Goal: Information Seeking & Learning: Learn about a topic

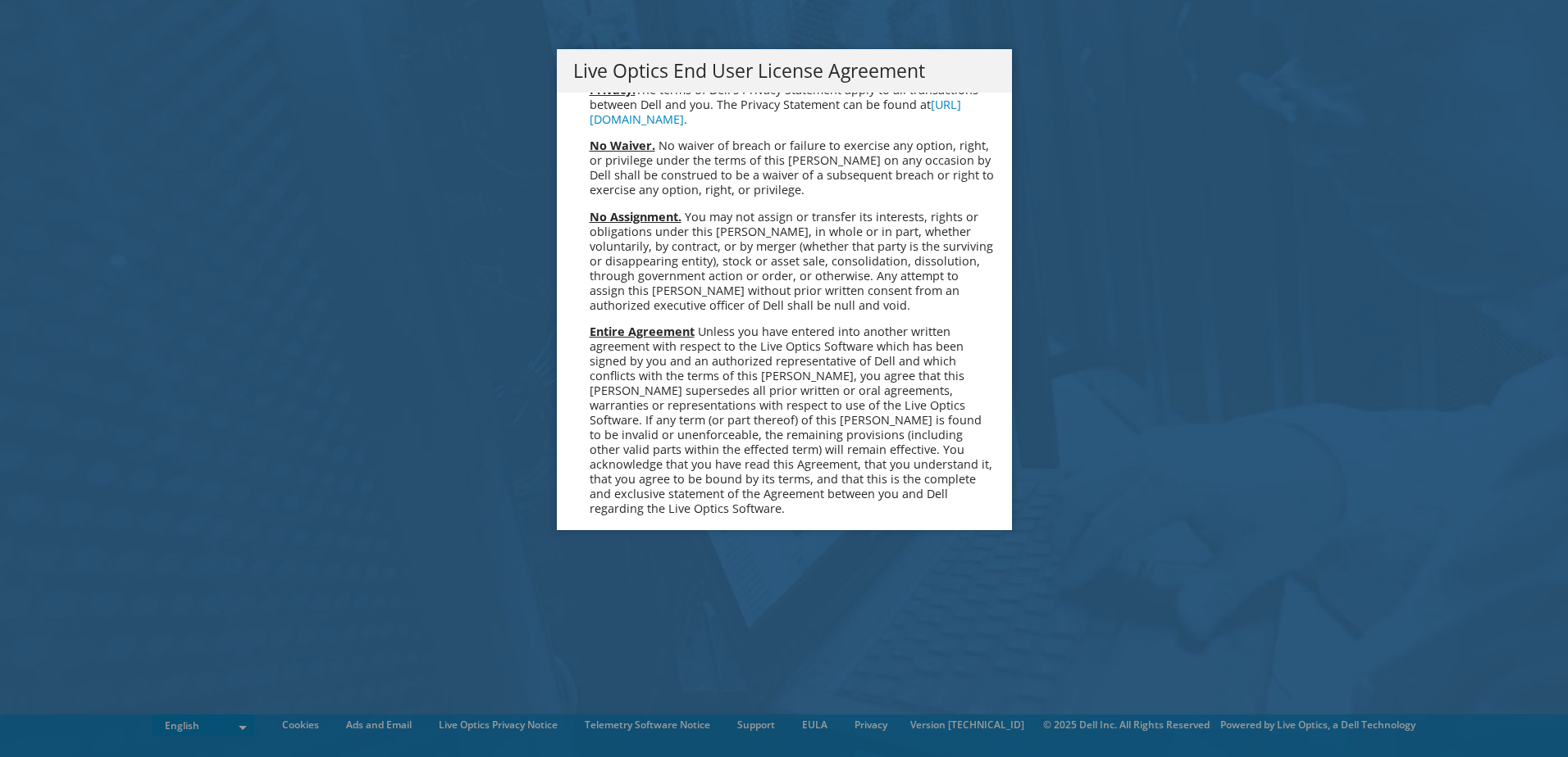
scroll to position [6199, 0]
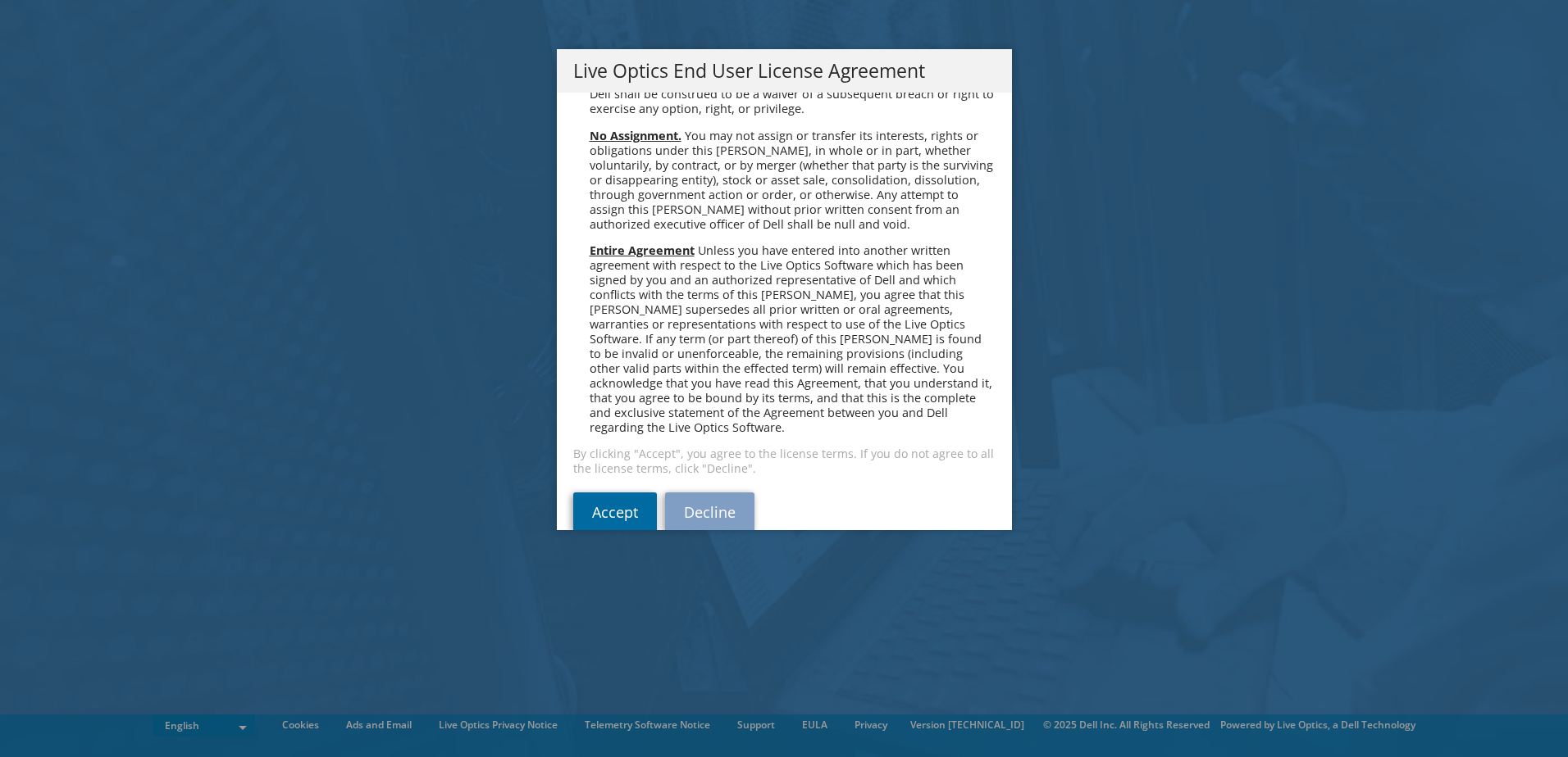
click at [606, 492] on link "Accept" at bounding box center [615, 512] width 84 height 40
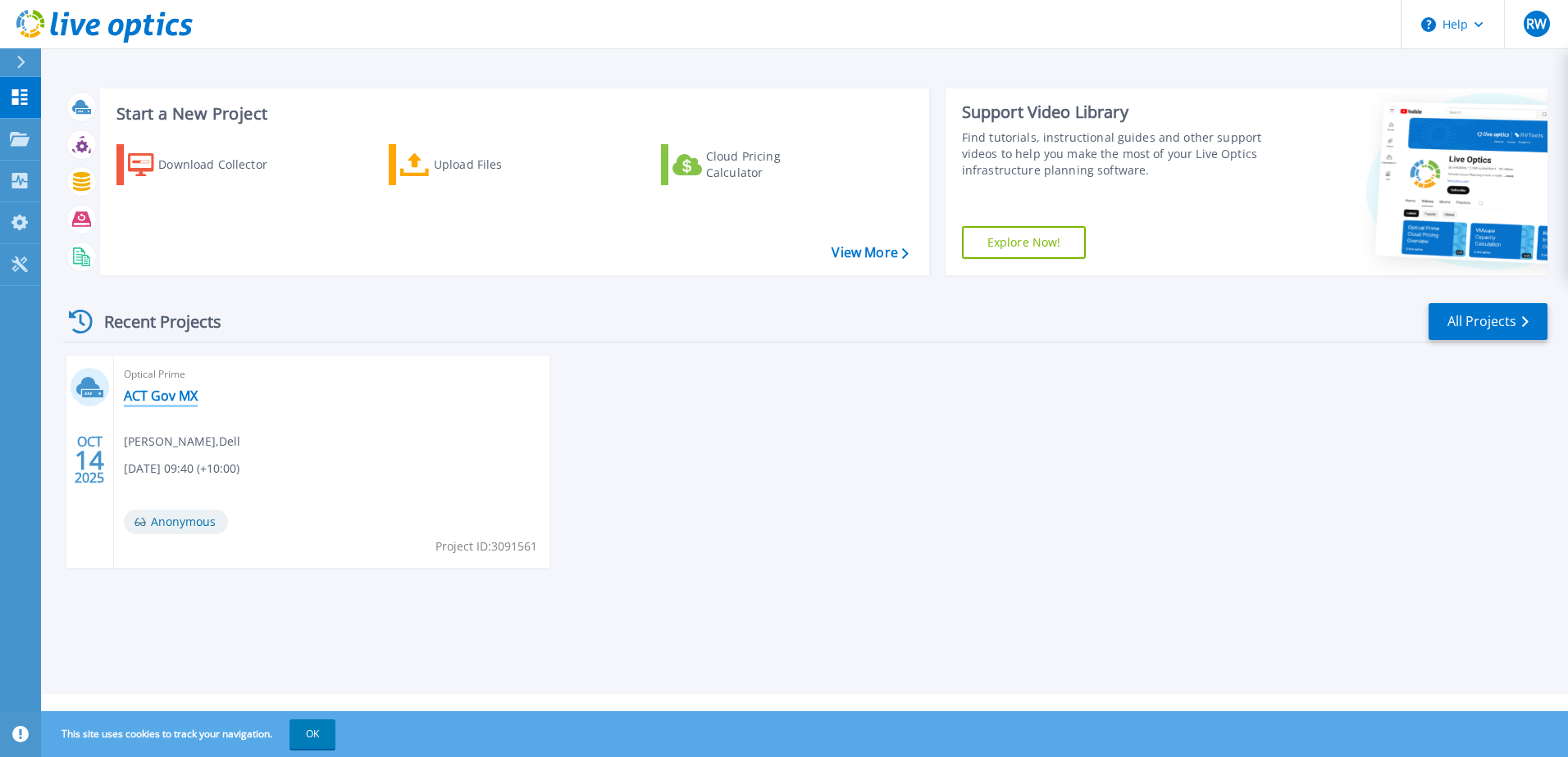
click at [153, 399] on link "ACT Gov MX" at bounding box center [161, 396] width 74 height 16
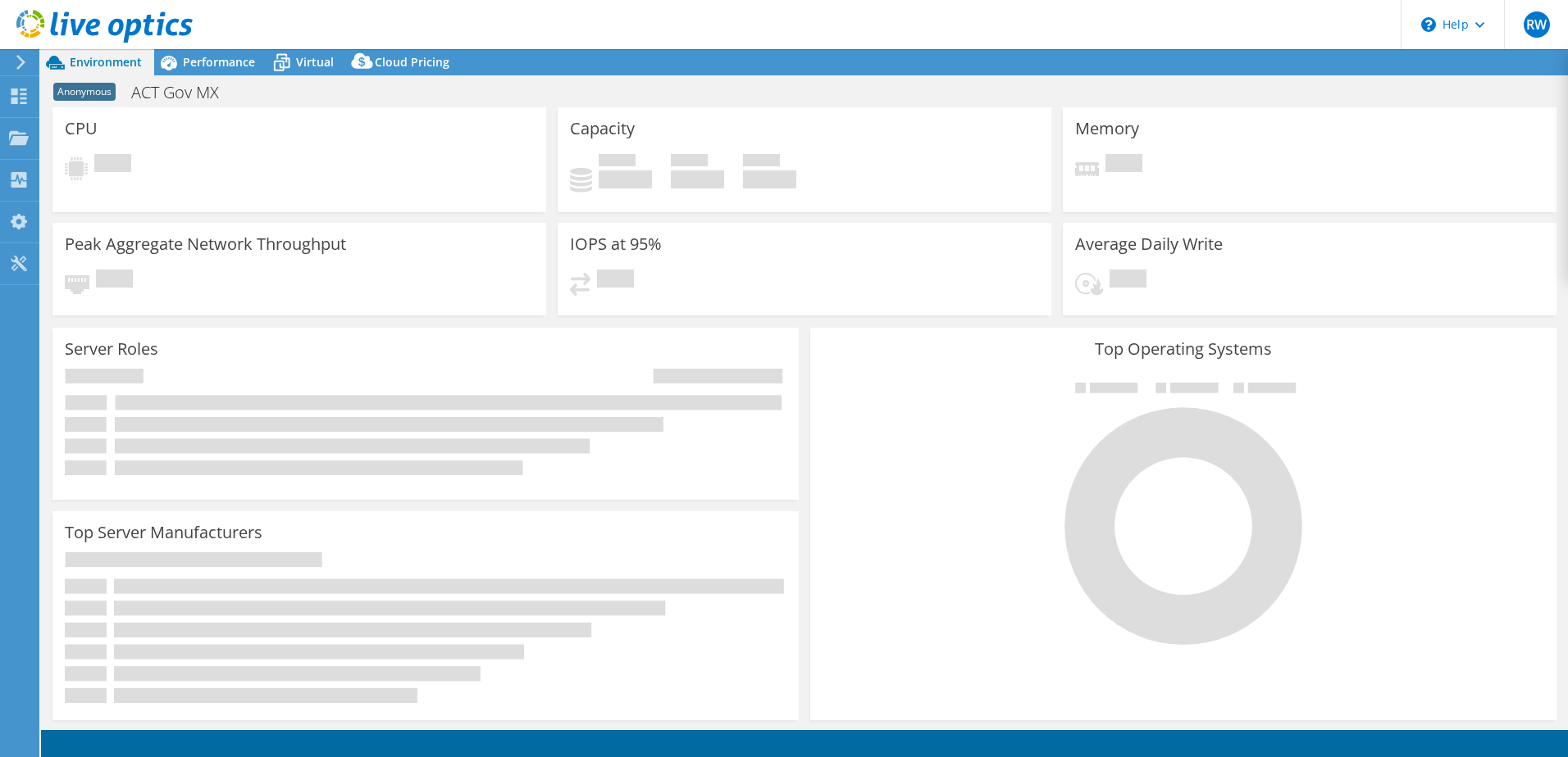
select select "USD"
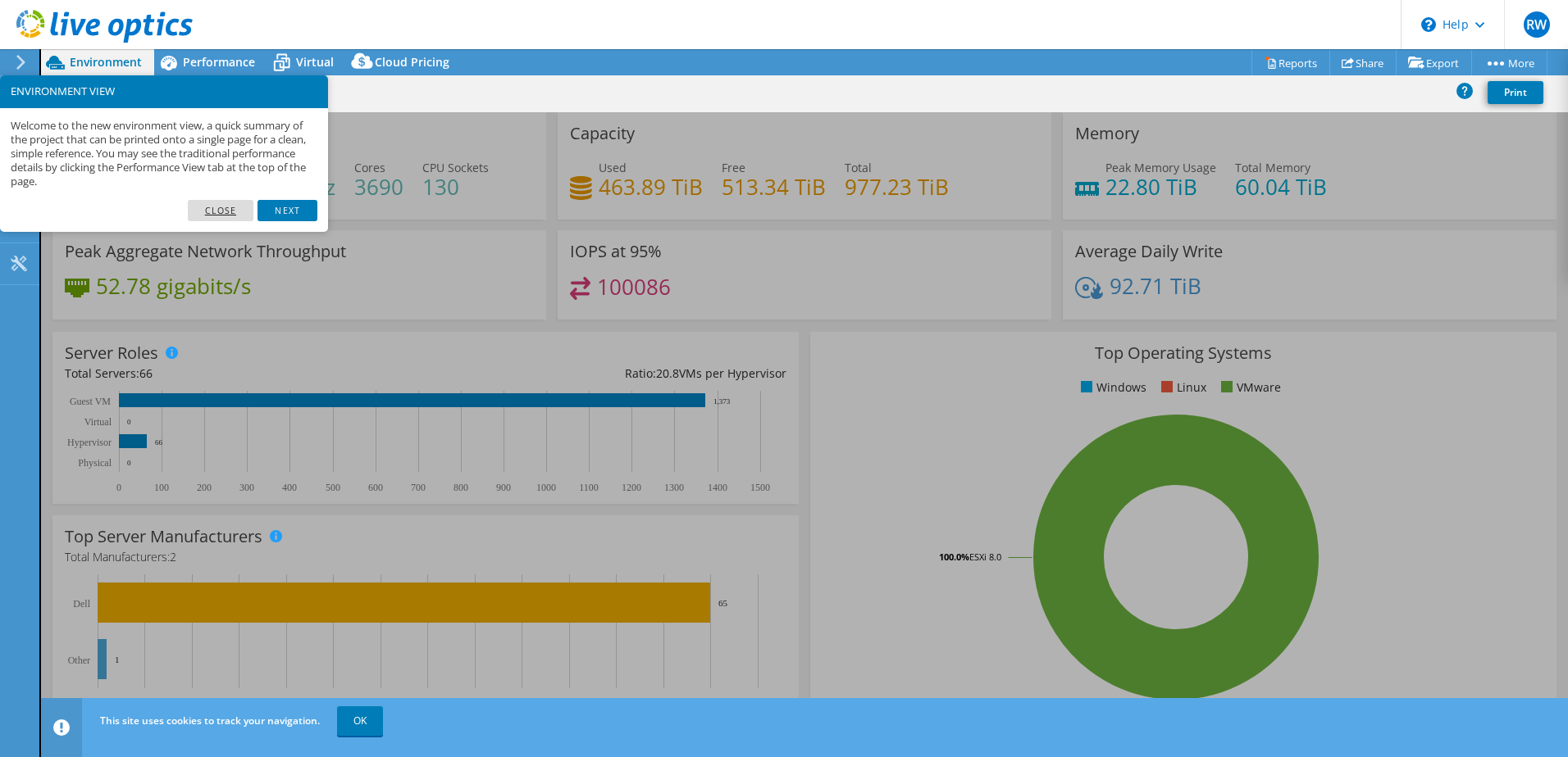
click at [227, 212] on link "Close" at bounding box center [222, 211] width 67 height 22
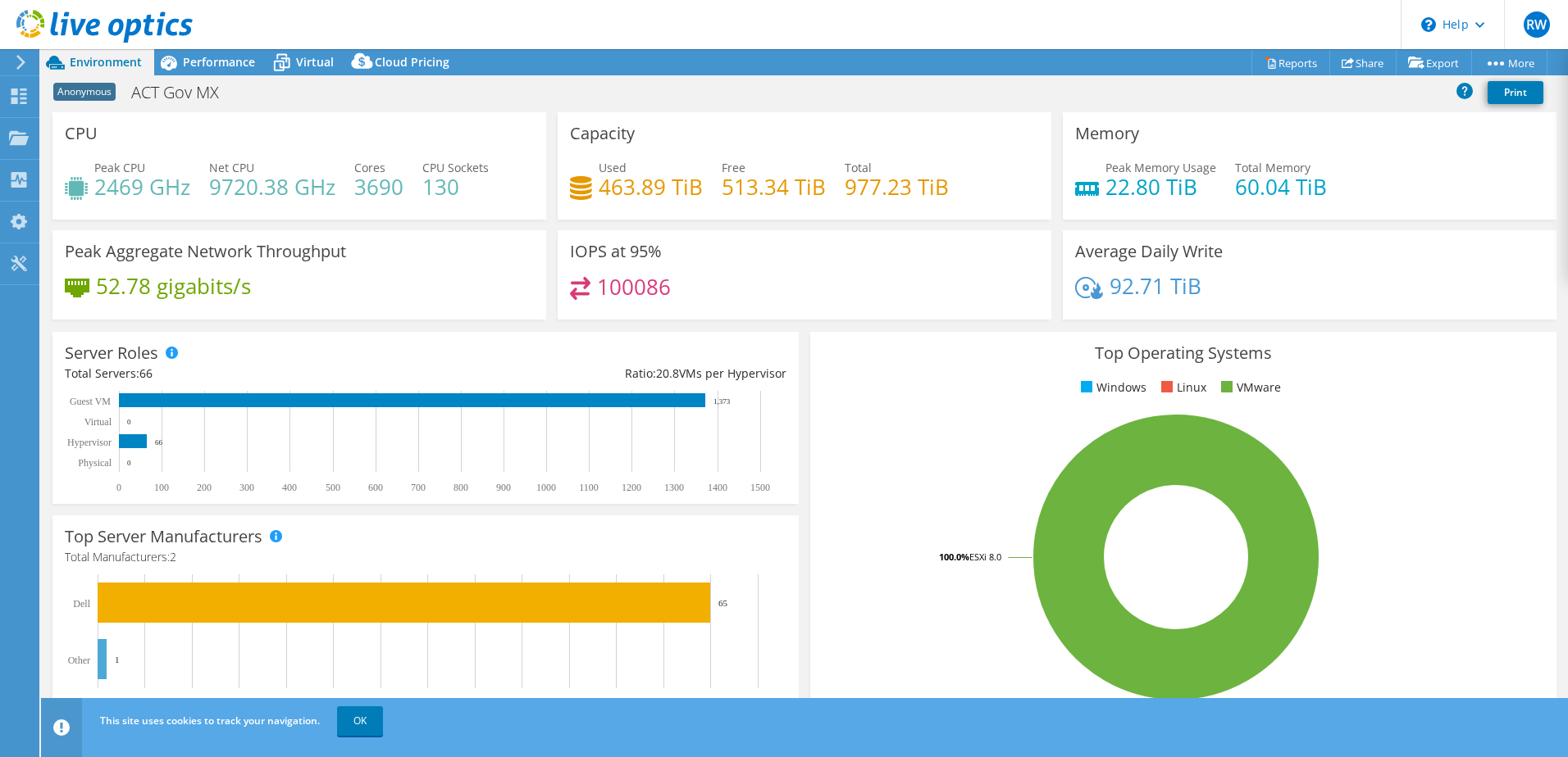
scroll to position [82, 0]
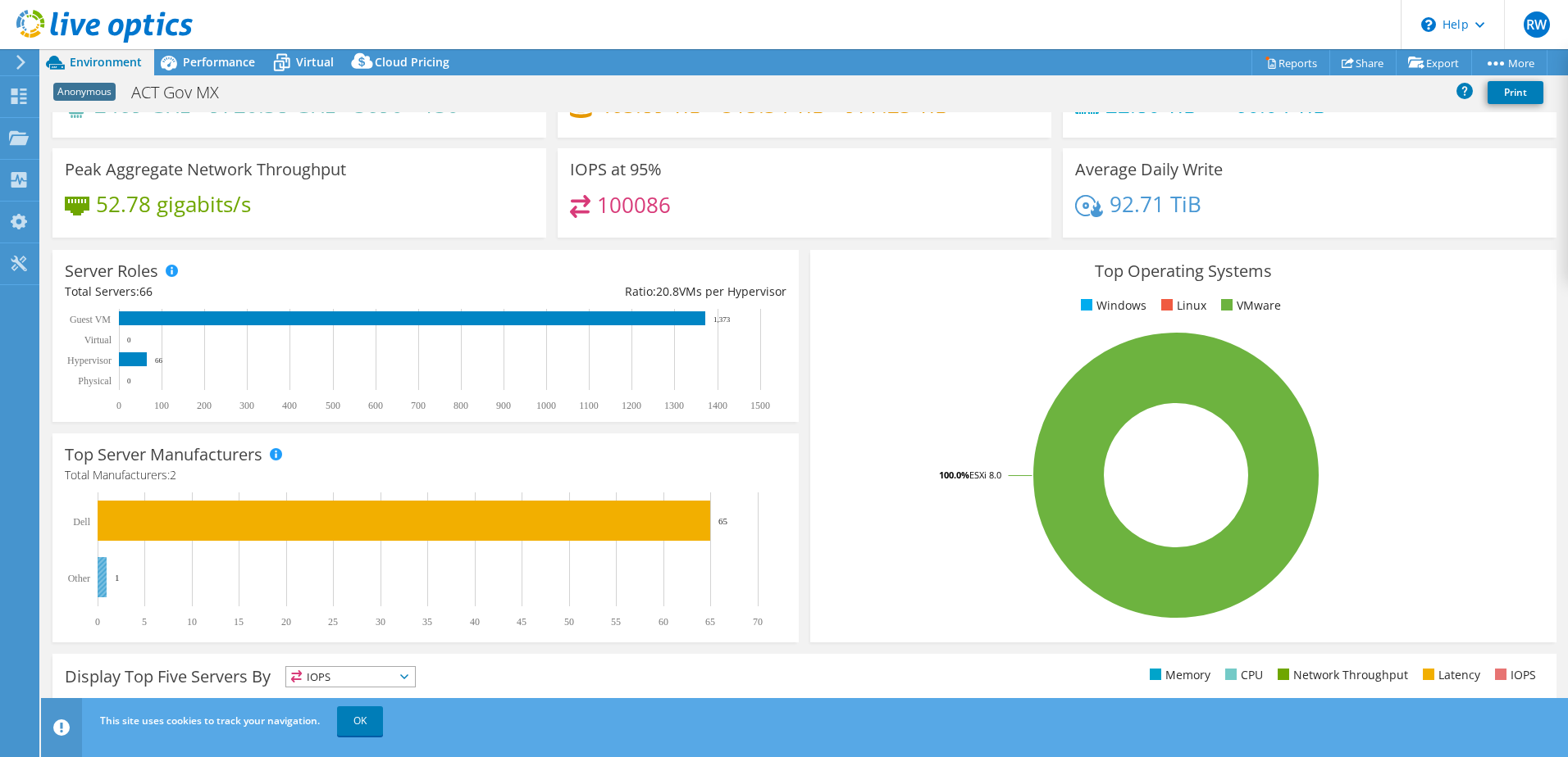
click at [101, 578] on rect at bounding box center [102, 577] width 9 height 41
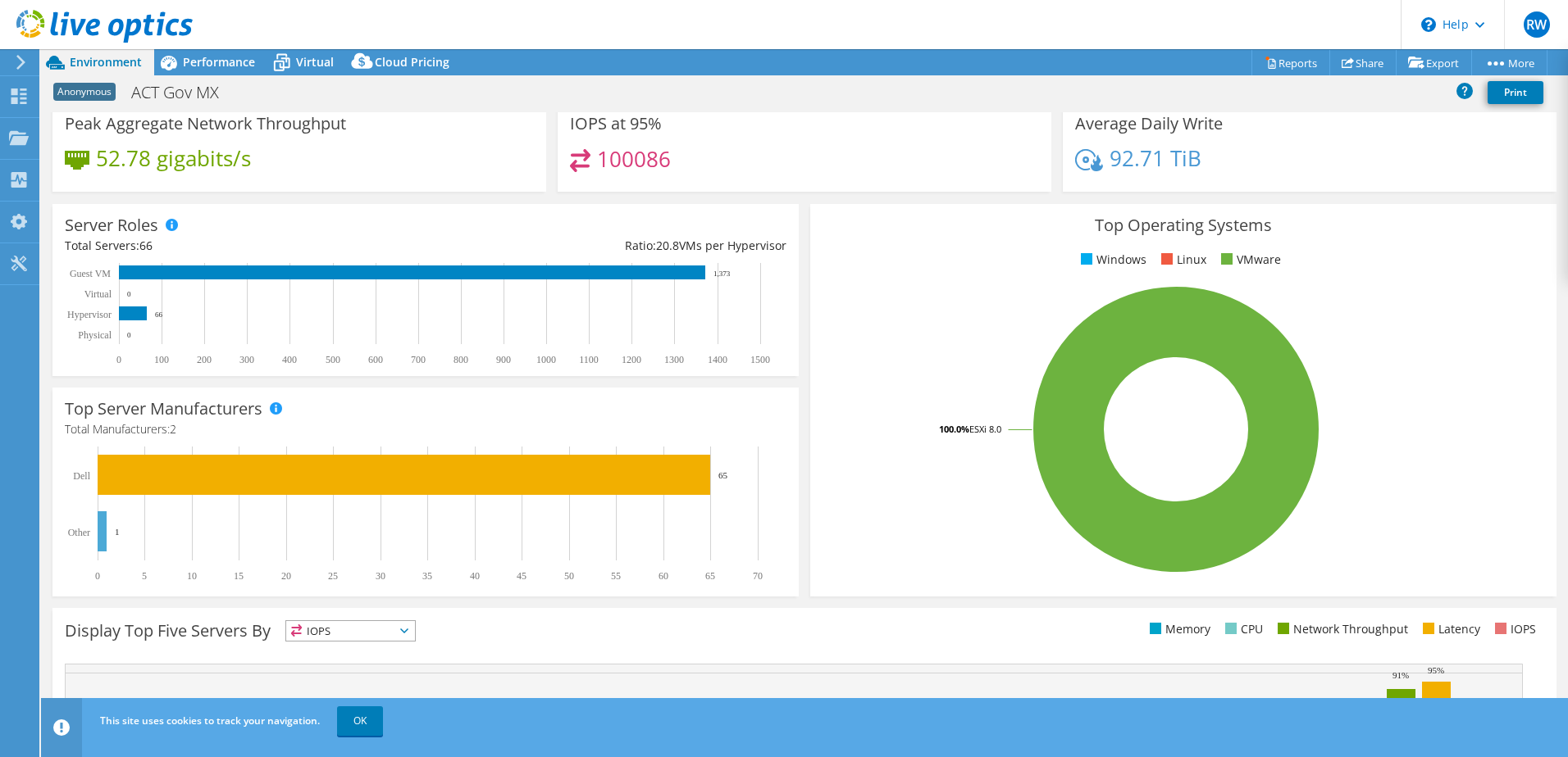
scroll to position [164, 0]
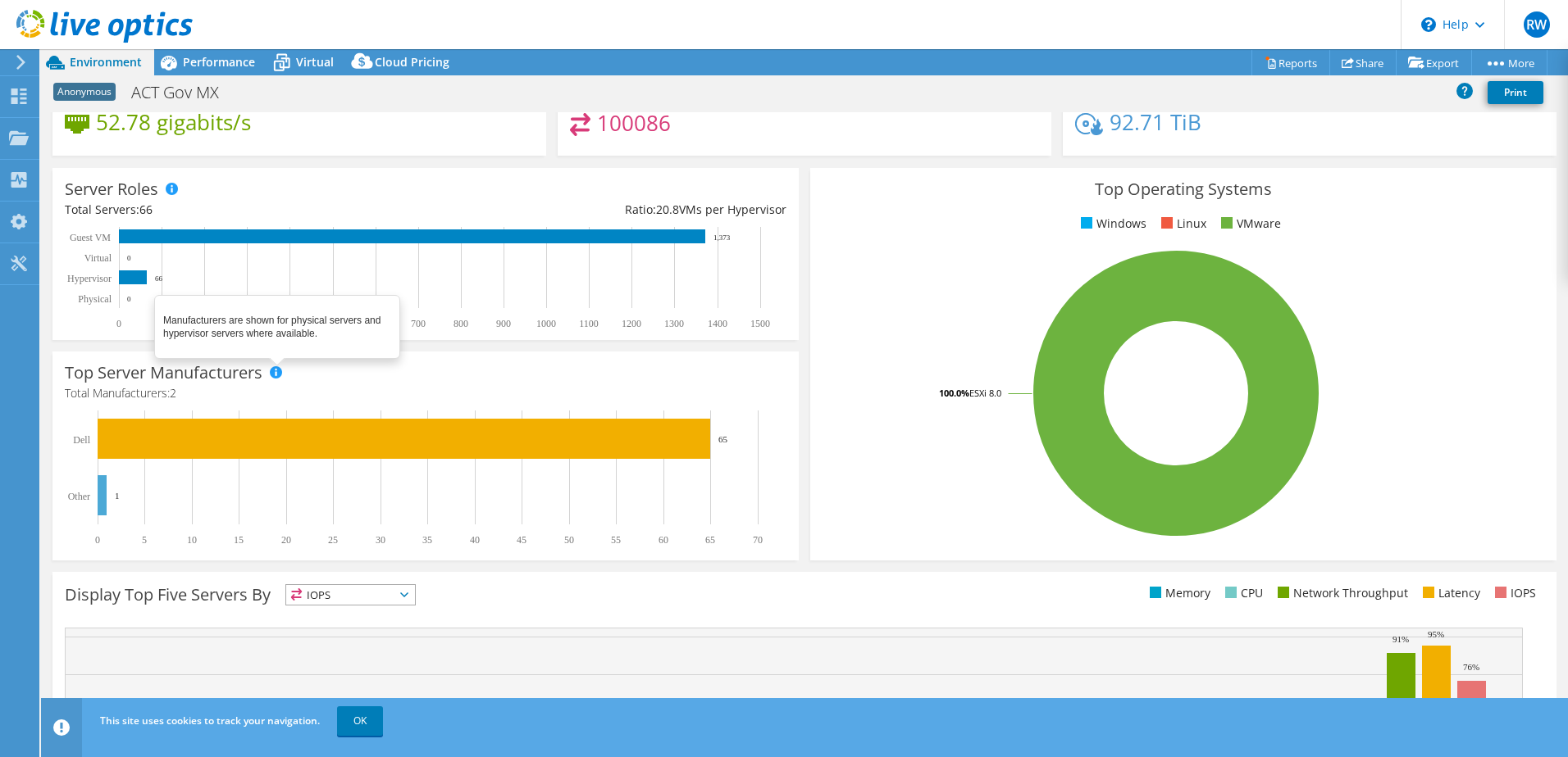
click at [274, 375] on span at bounding box center [276, 372] width 12 height 12
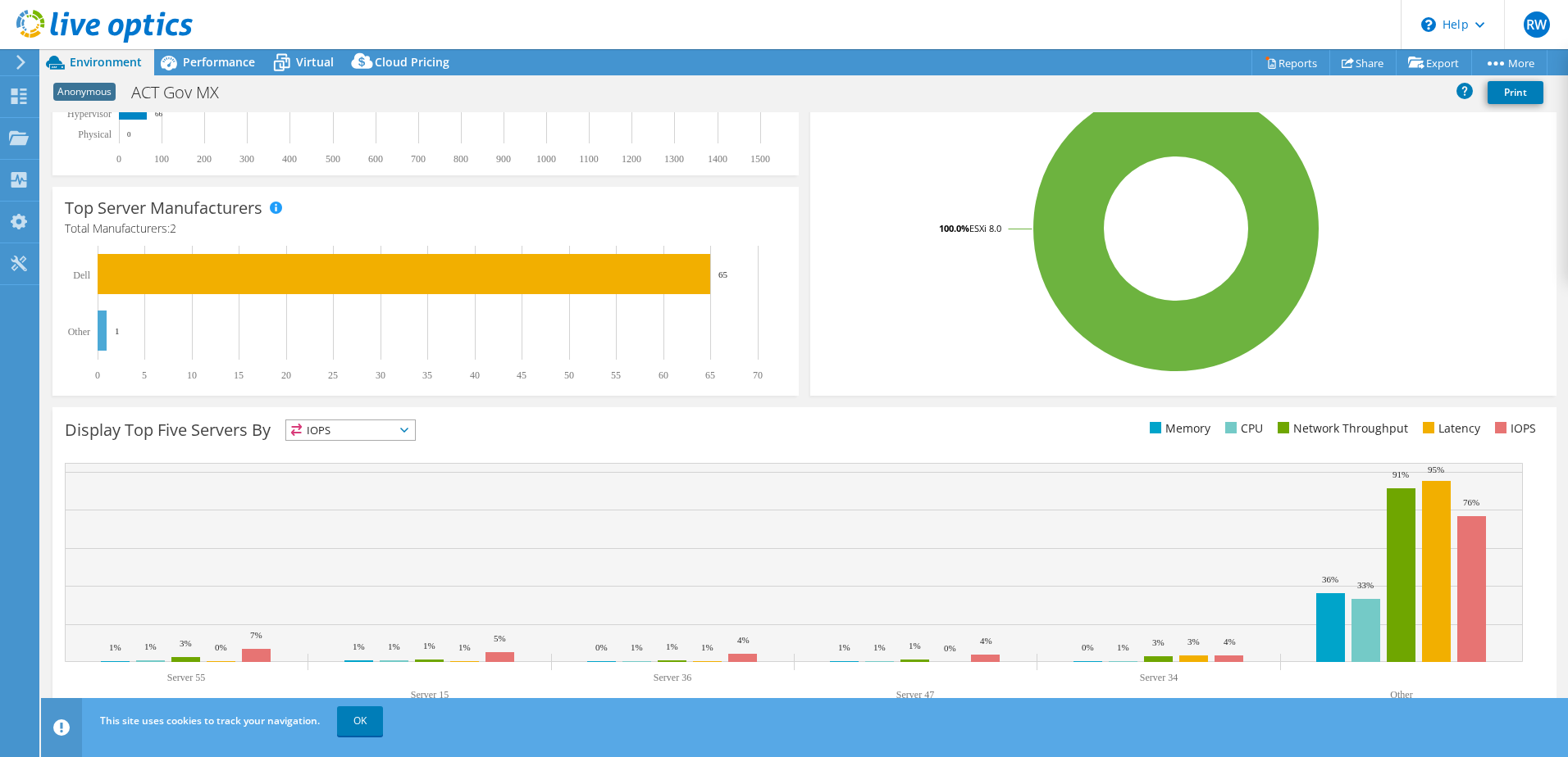
scroll to position [337, 0]
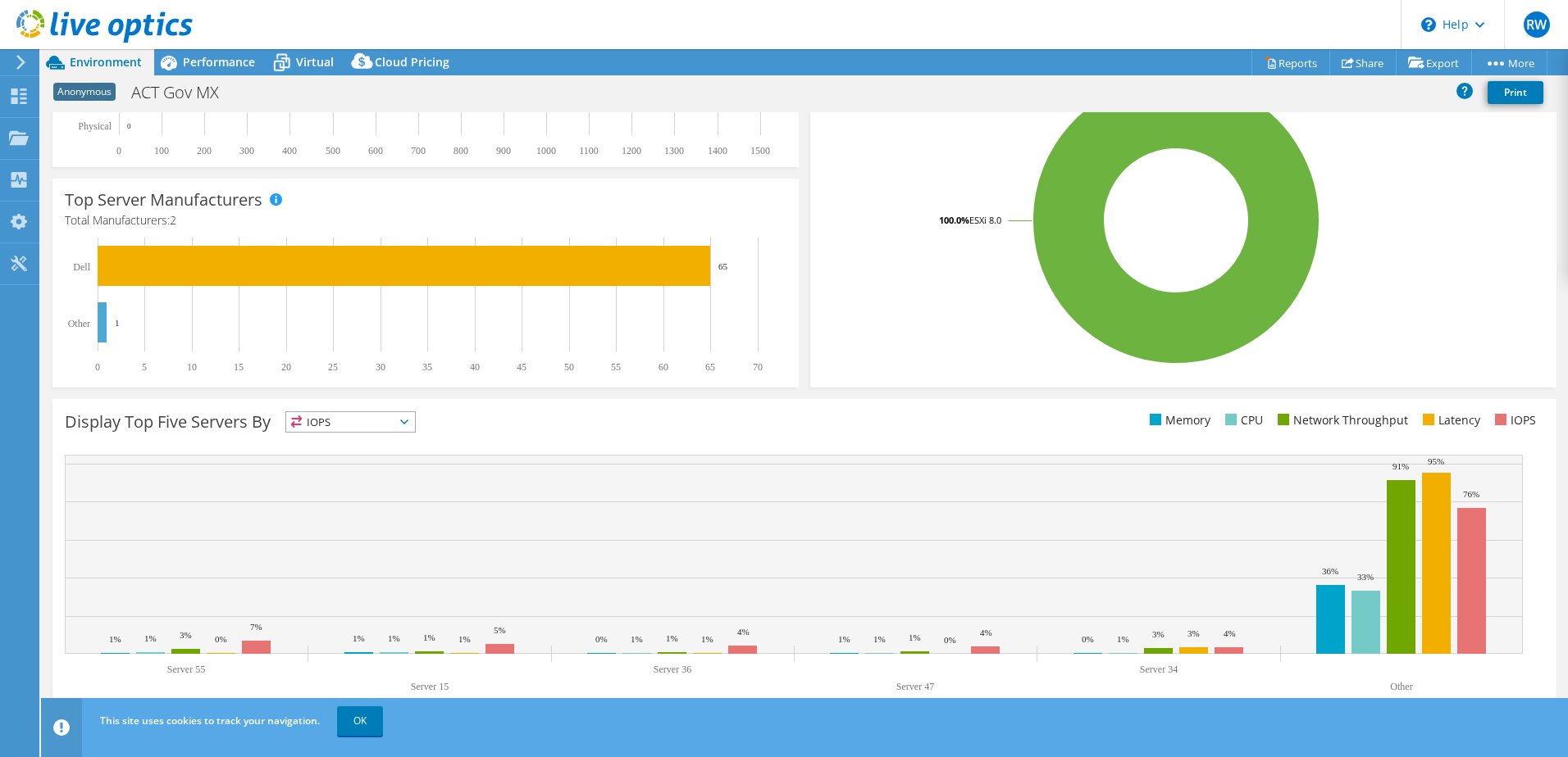
click at [408, 421] on icon at bounding box center [403, 421] width 8 height 5
click at [357, 528] on li "Latency" at bounding box center [350, 535] width 129 height 23
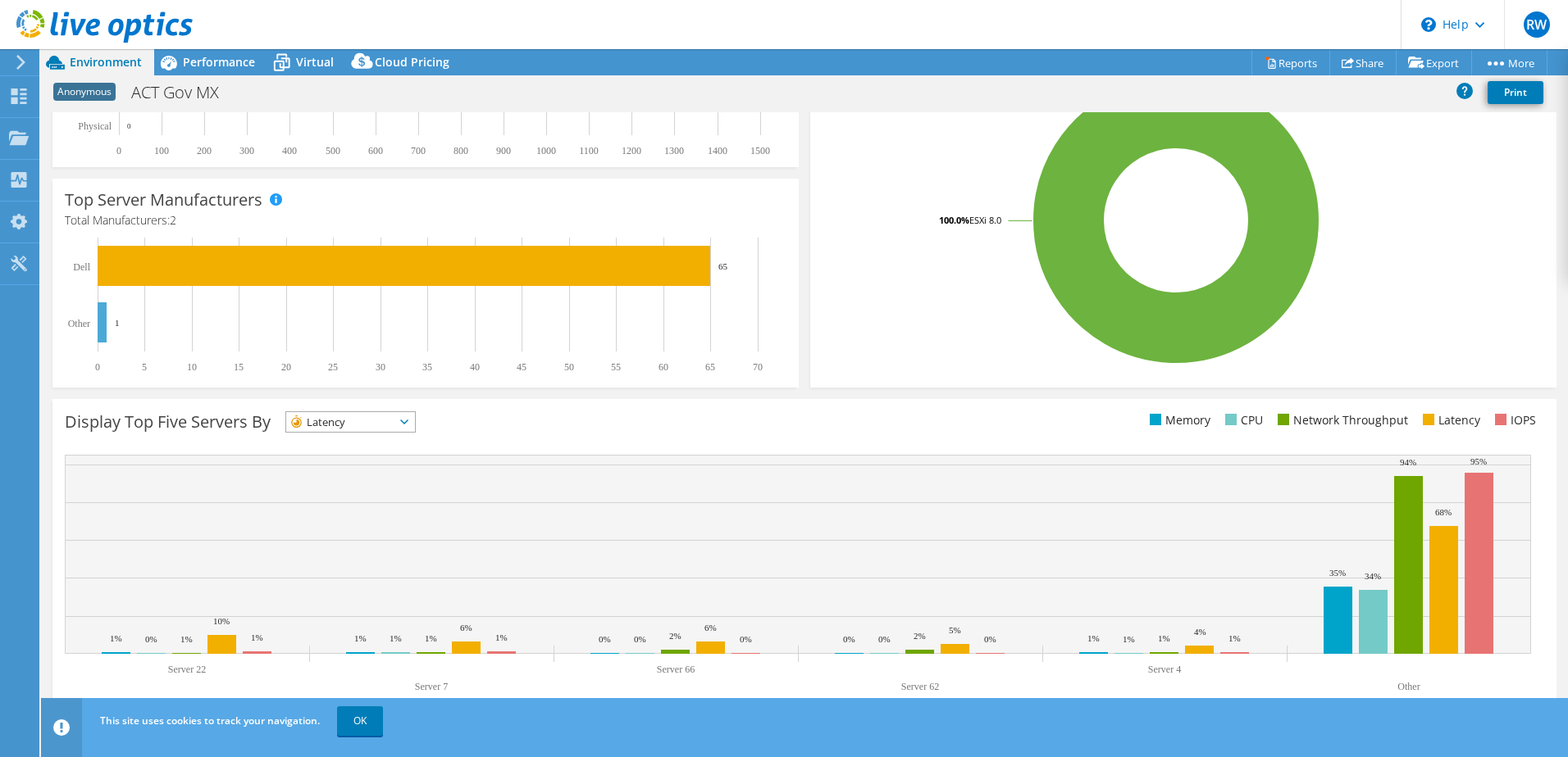
click at [409, 420] on icon at bounding box center [403, 421] width 8 height 5
click at [362, 482] on li "CPU" at bounding box center [350, 489] width 129 height 23
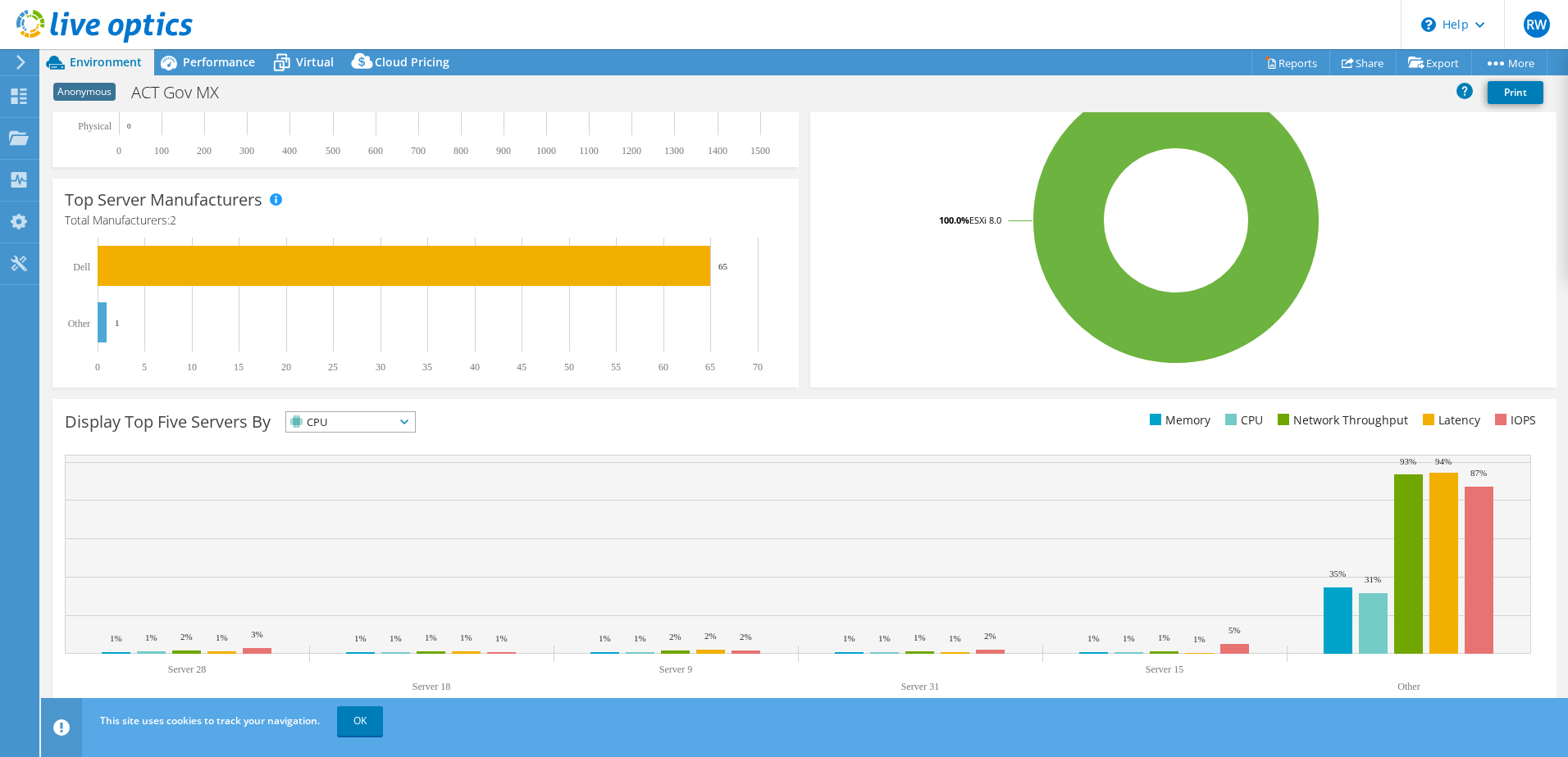
click at [394, 418] on span "CPU" at bounding box center [340, 422] width 108 height 20
click at [371, 458] on li "Memory" at bounding box center [350, 465] width 129 height 23
click at [411, 425] on span "Memory" at bounding box center [350, 422] width 129 height 20
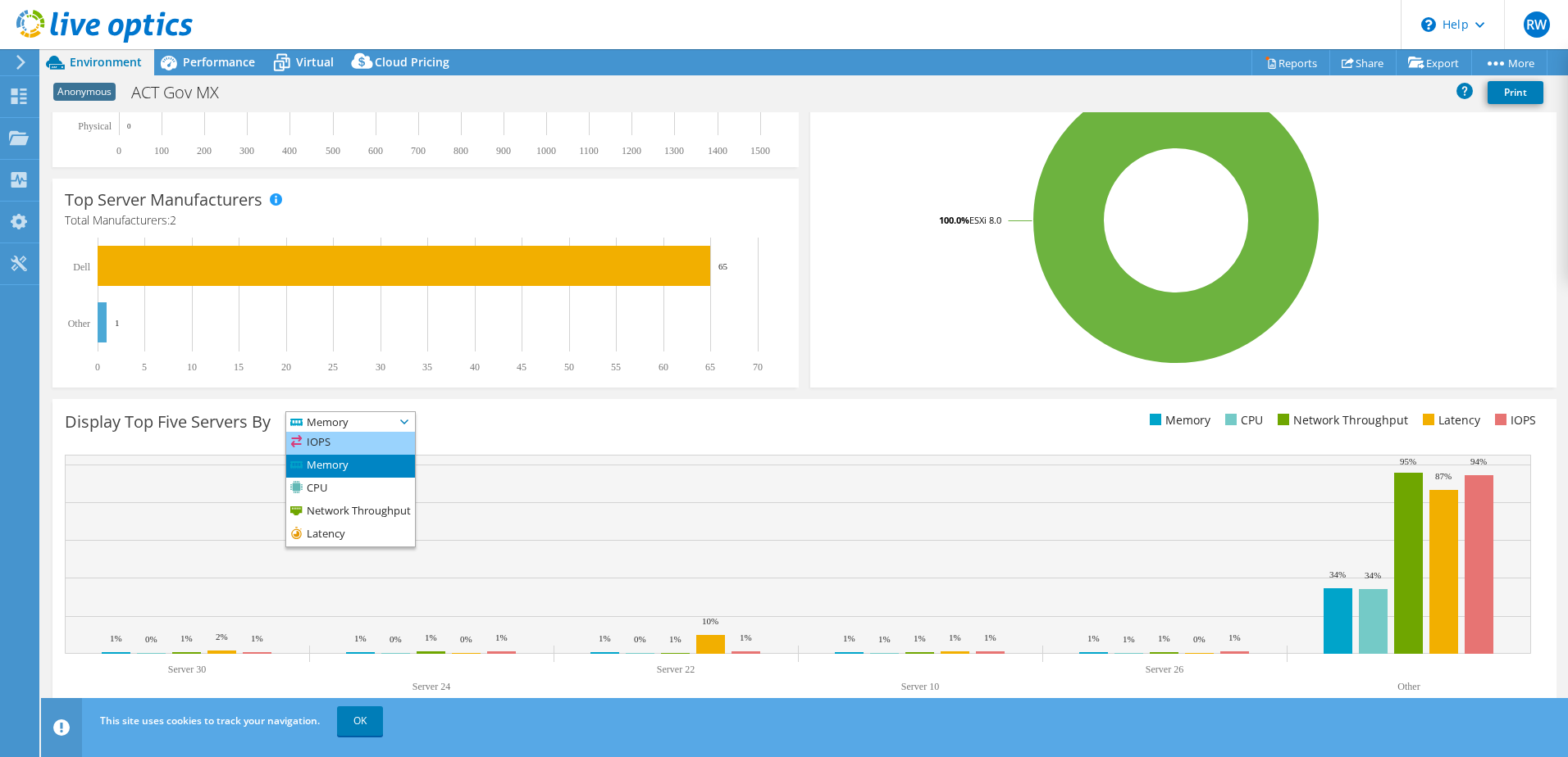
click at [364, 443] on li "IOPS" at bounding box center [350, 443] width 129 height 23
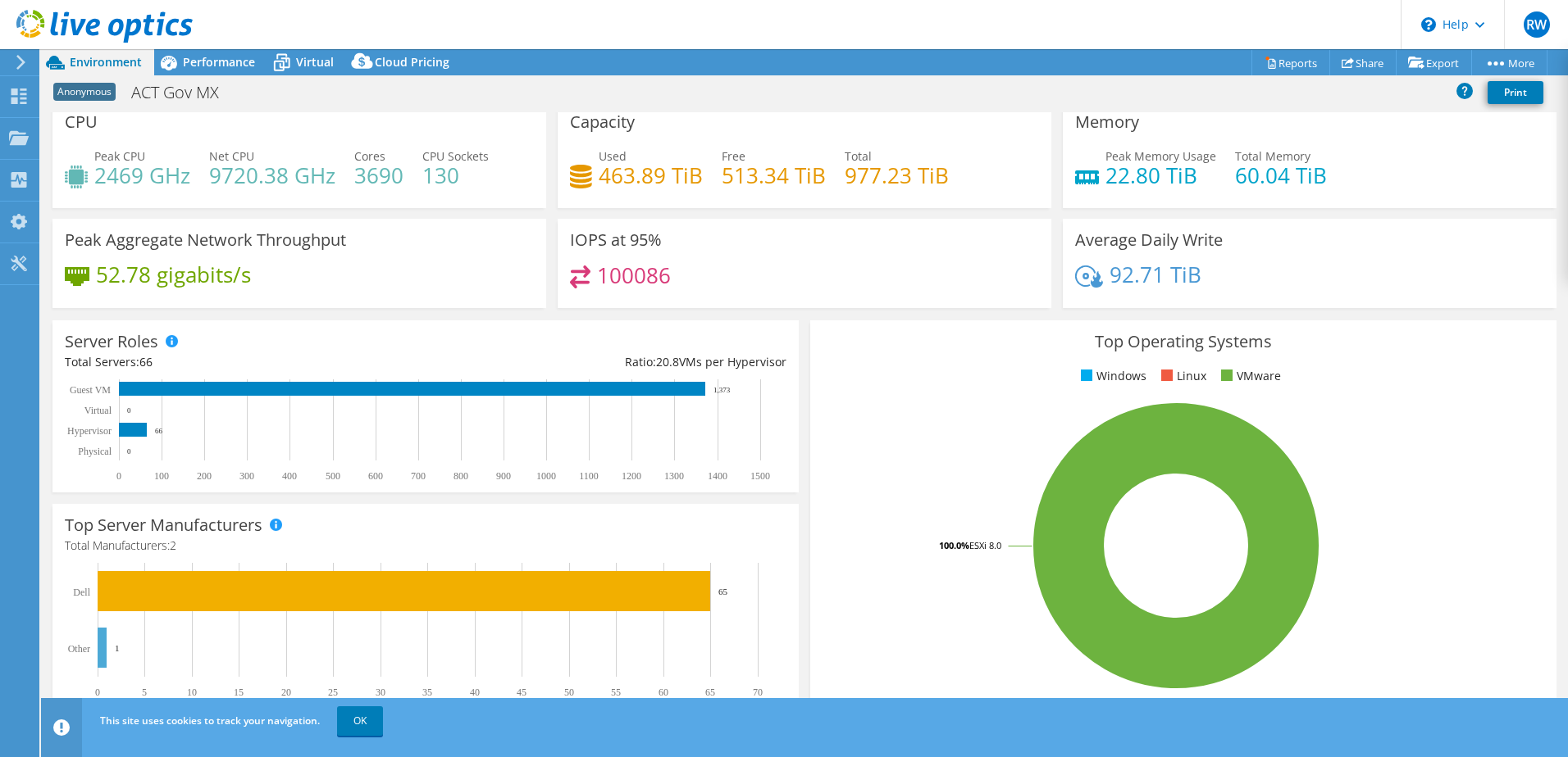
scroll to position [0, 0]
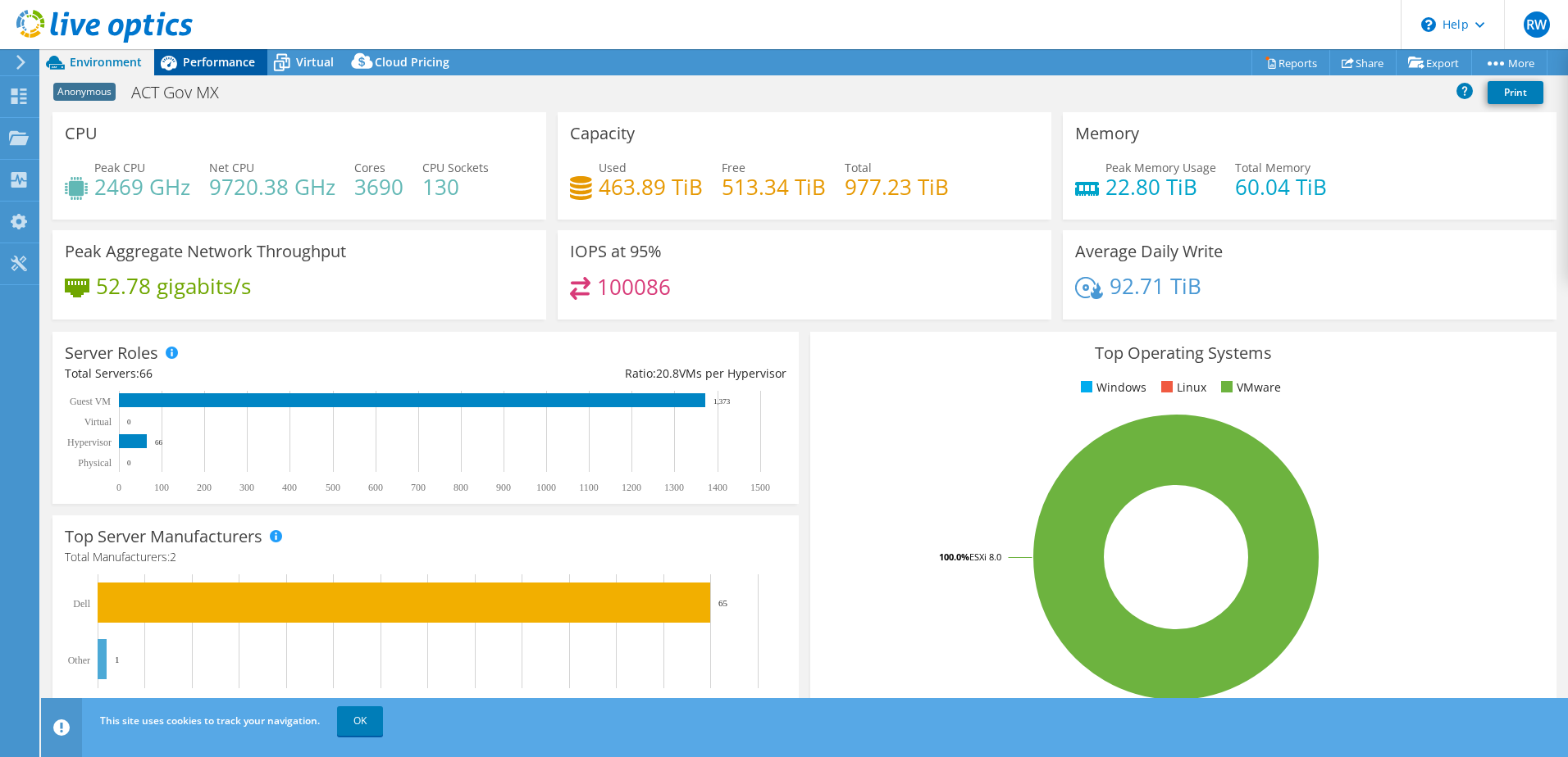
click at [225, 67] on span "Performance" at bounding box center [219, 61] width 72 height 15
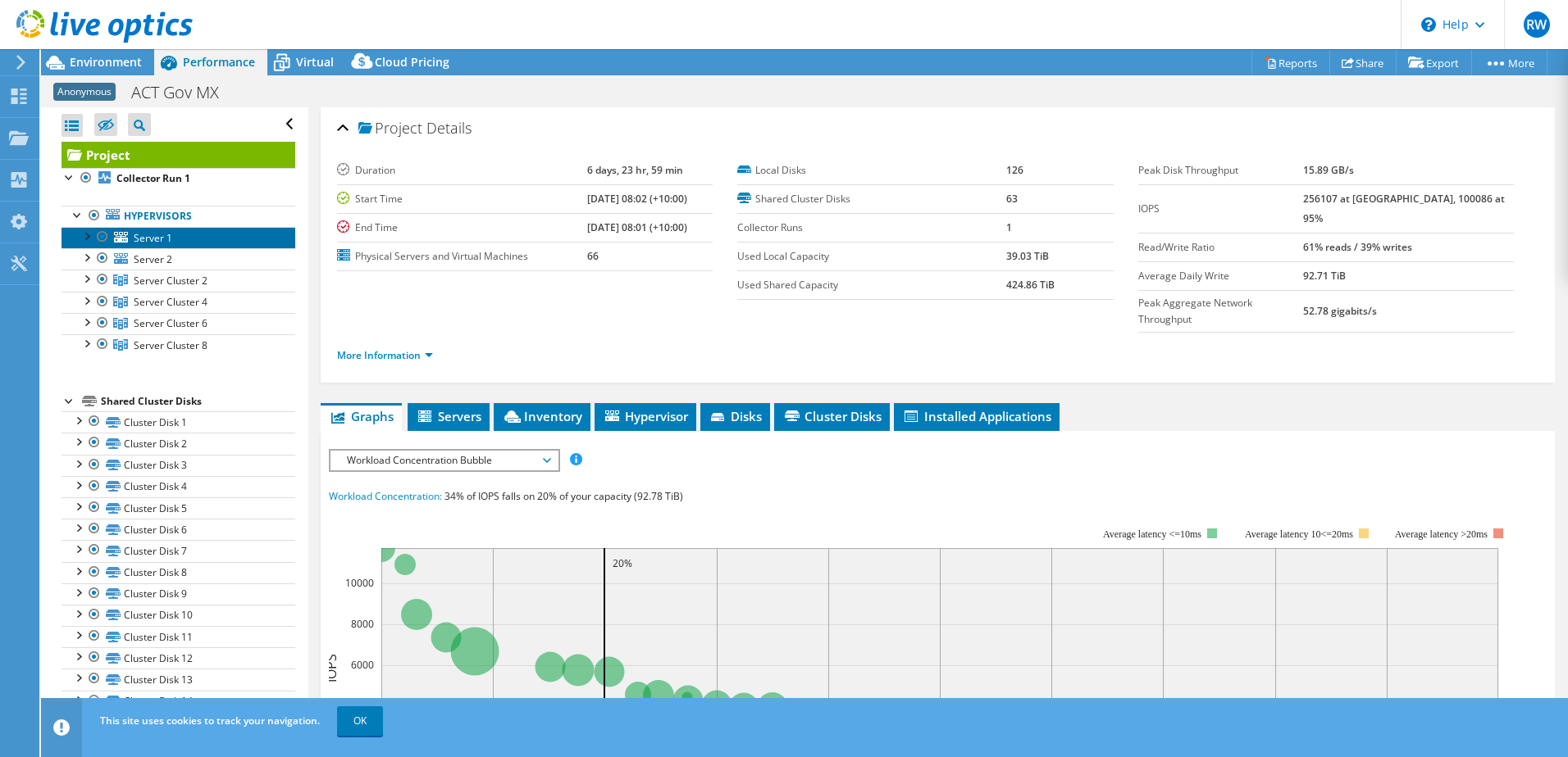
click at [225, 239] on link "Server 1" at bounding box center [178, 238] width 234 height 22
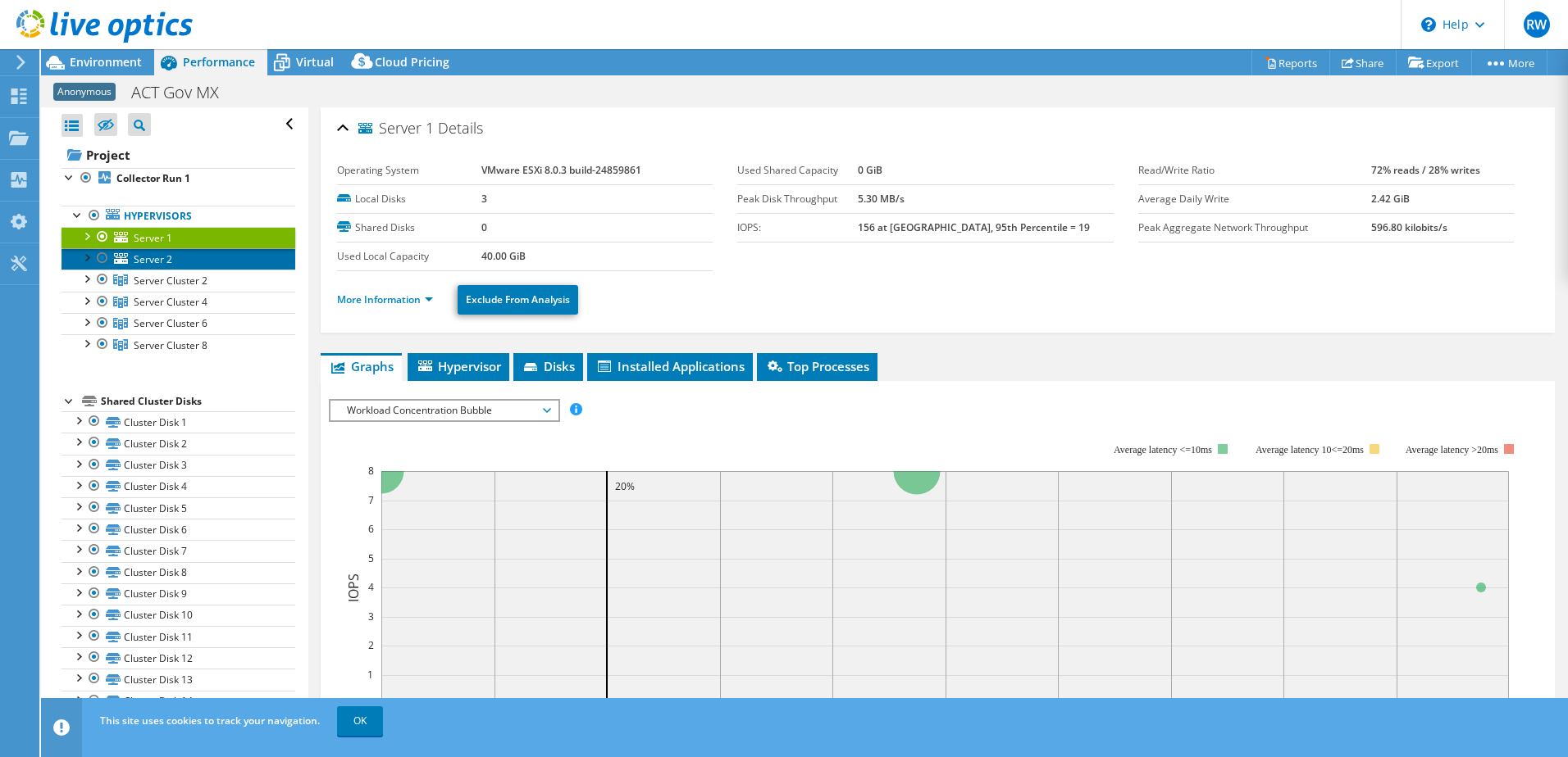
click at [207, 257] on link "Server 2" at bounding box center [178, 259] width 234 height 22
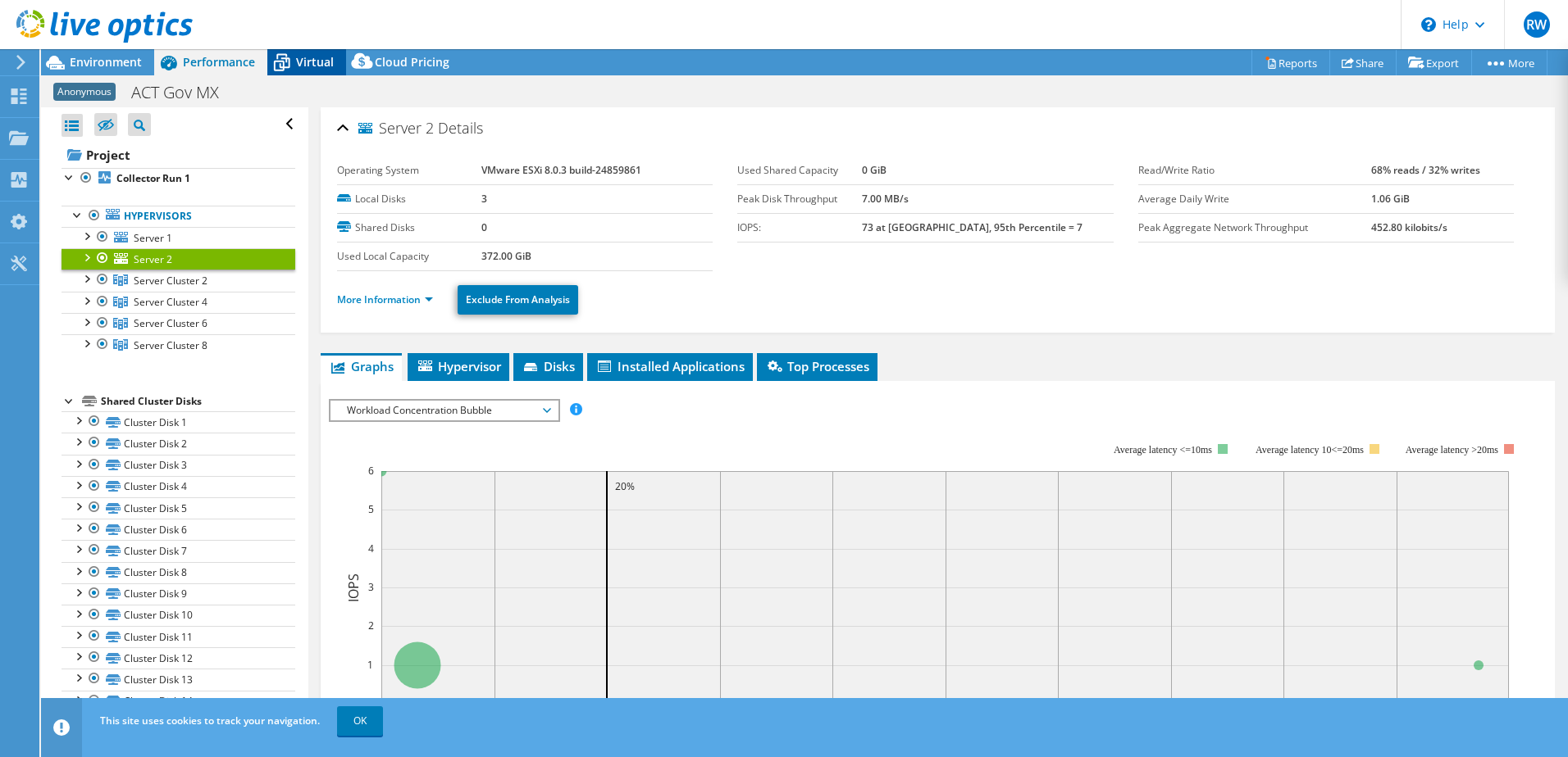
click at [308, 62] on span "Virtual" at bounding box center [315, 61] width 38 height 15
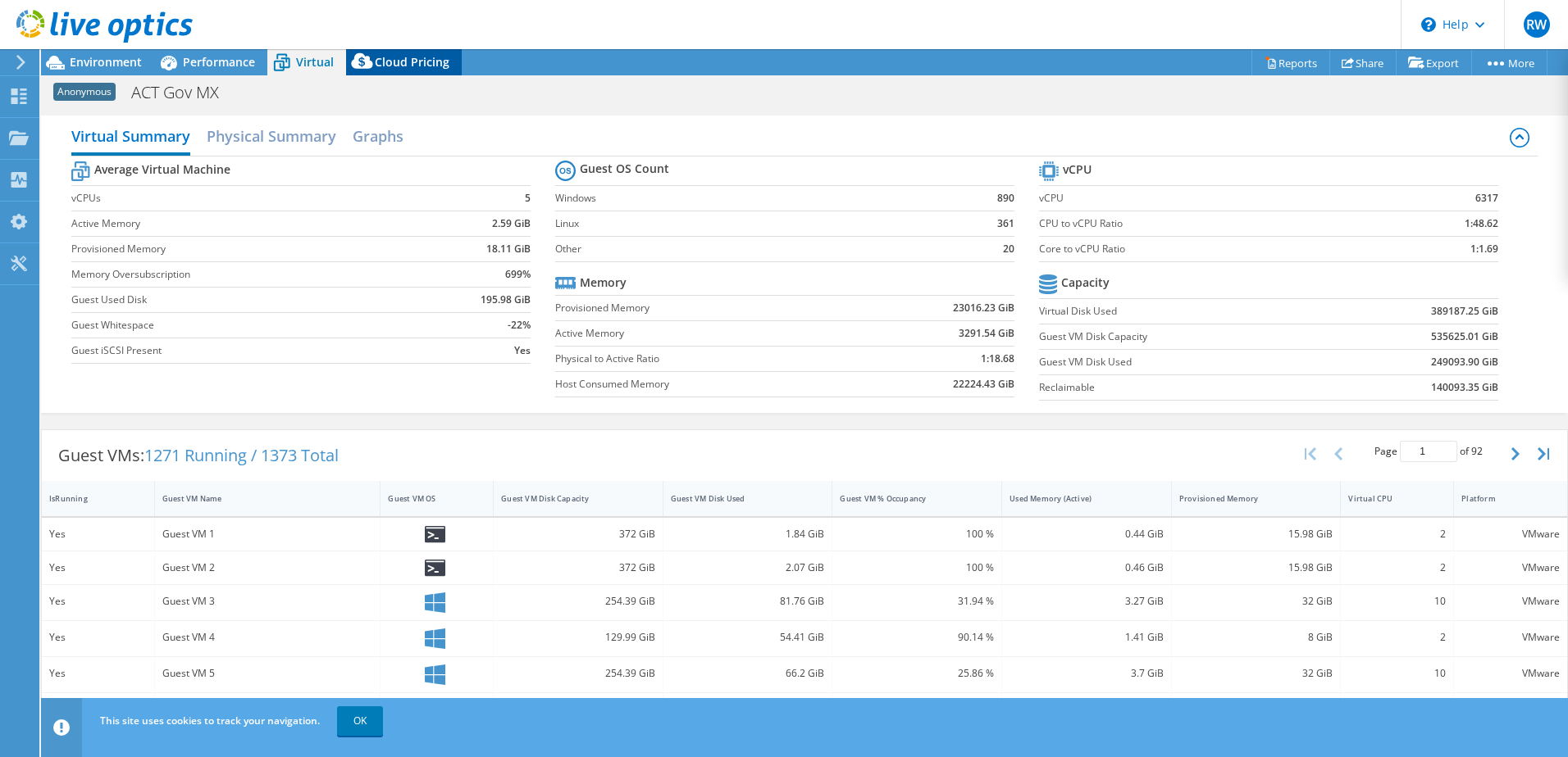
click at [381, 63] on span "Cloud Pricing" at bounding box center [412, 61] width 75 height 15
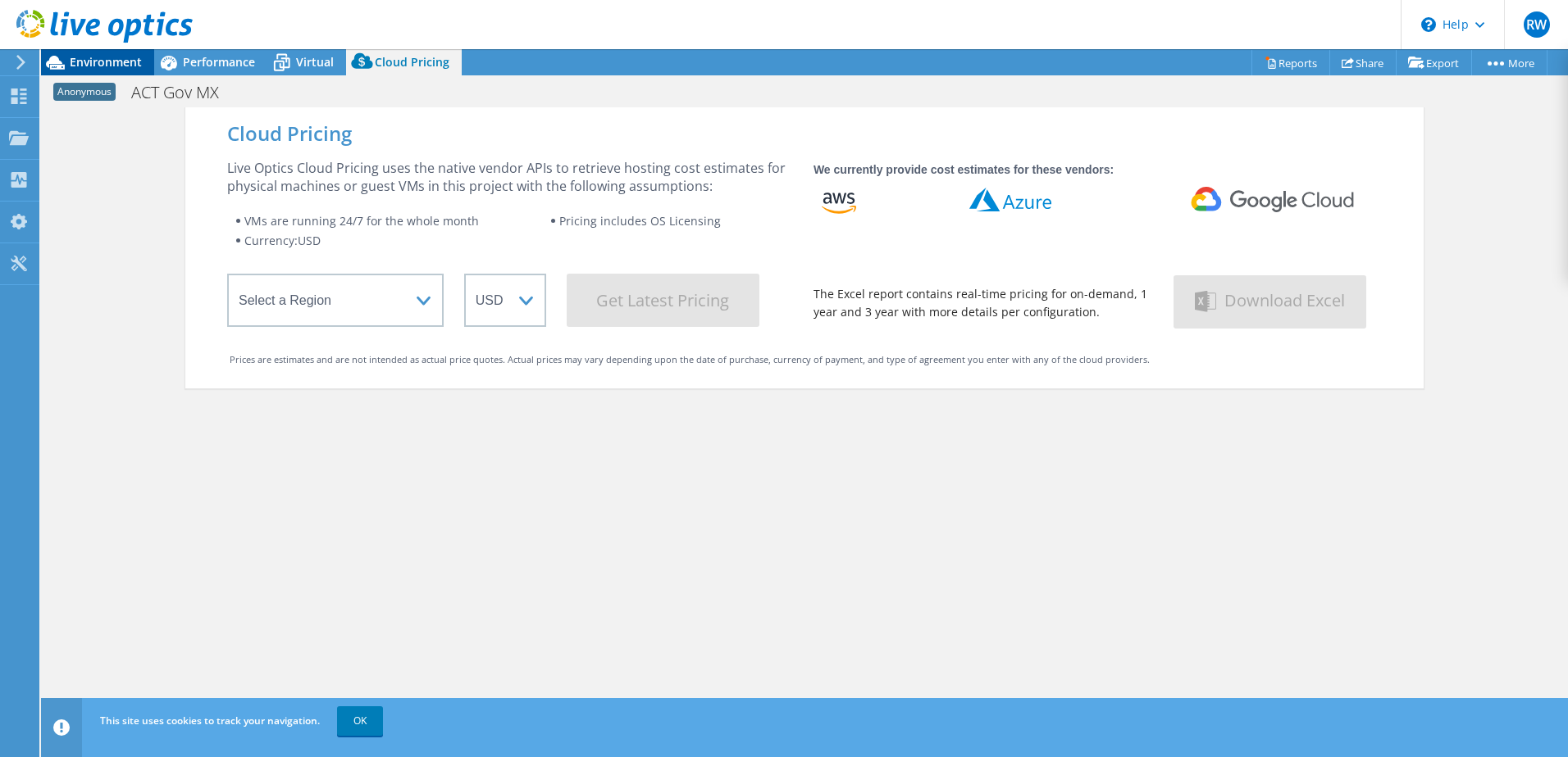
click at [100, 67] on span "Environment" at bounding box center [105, 61] width 72 height 15
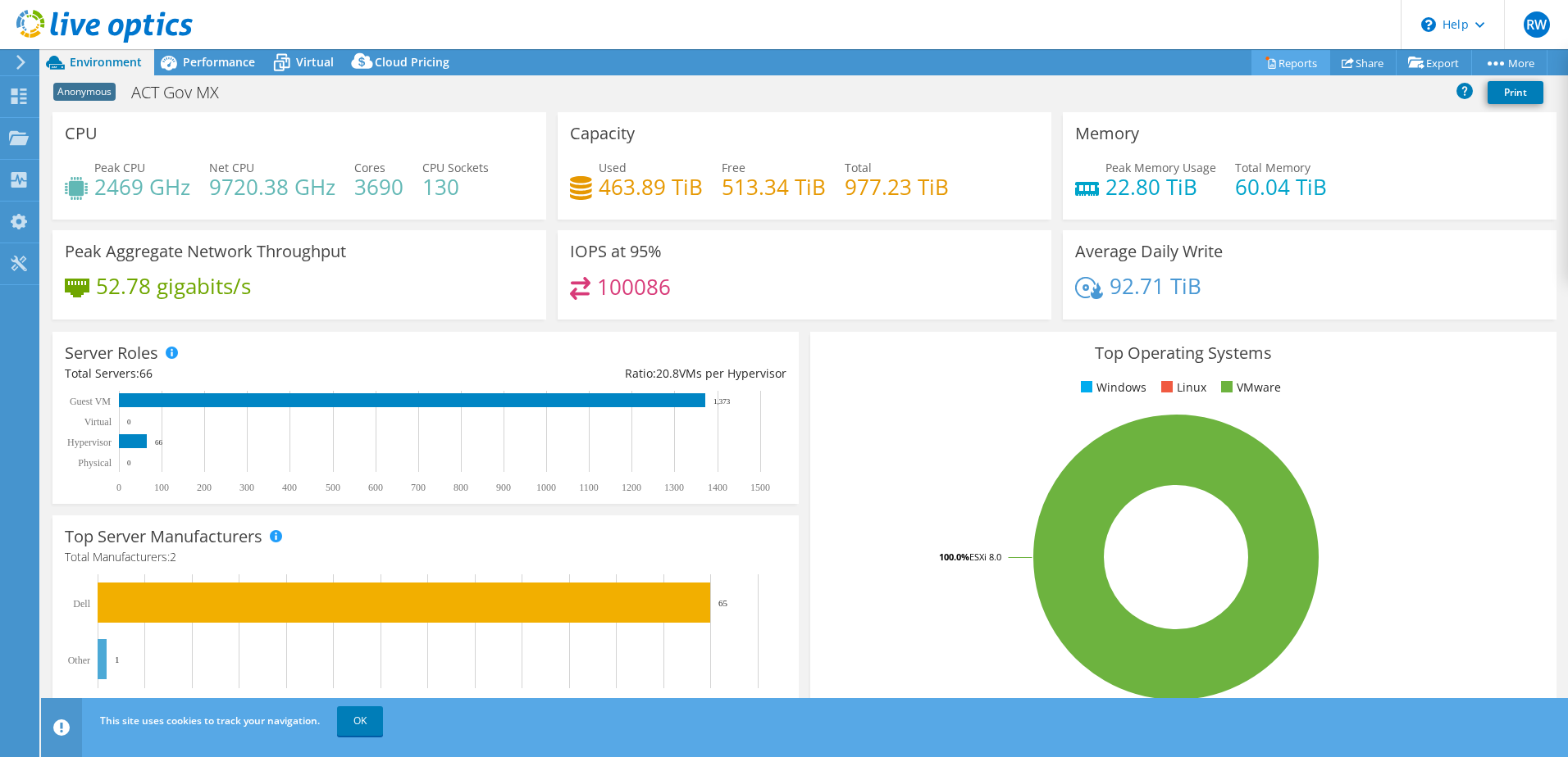
click at [1264, 67] on link "Reports" at bounding box center [1291, 63] width 78 height 25
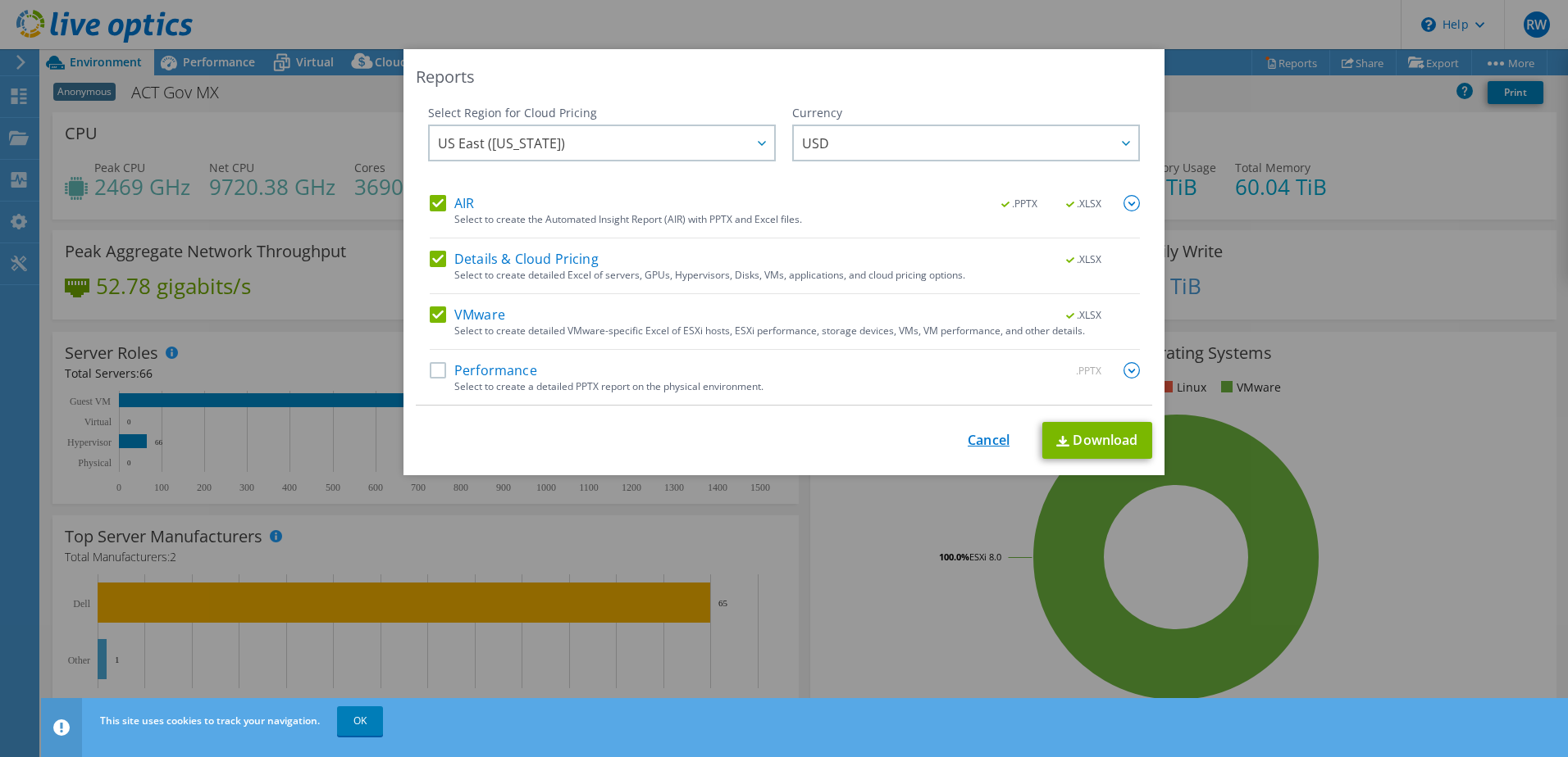
click at [973, 442] on link "Cancel" at bounding box center [989, 440] width 41 height 15
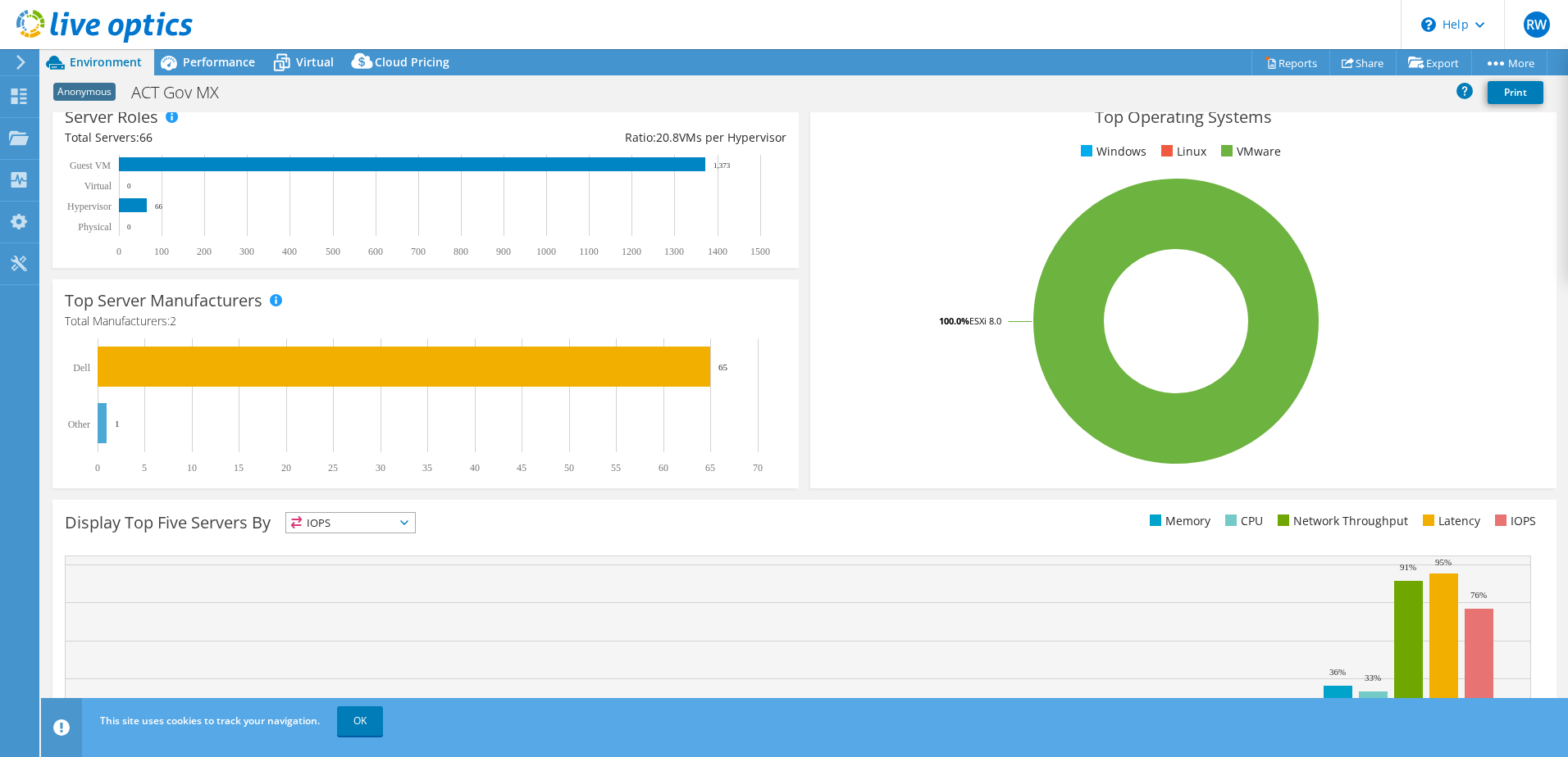
scroll to position [173, 0]
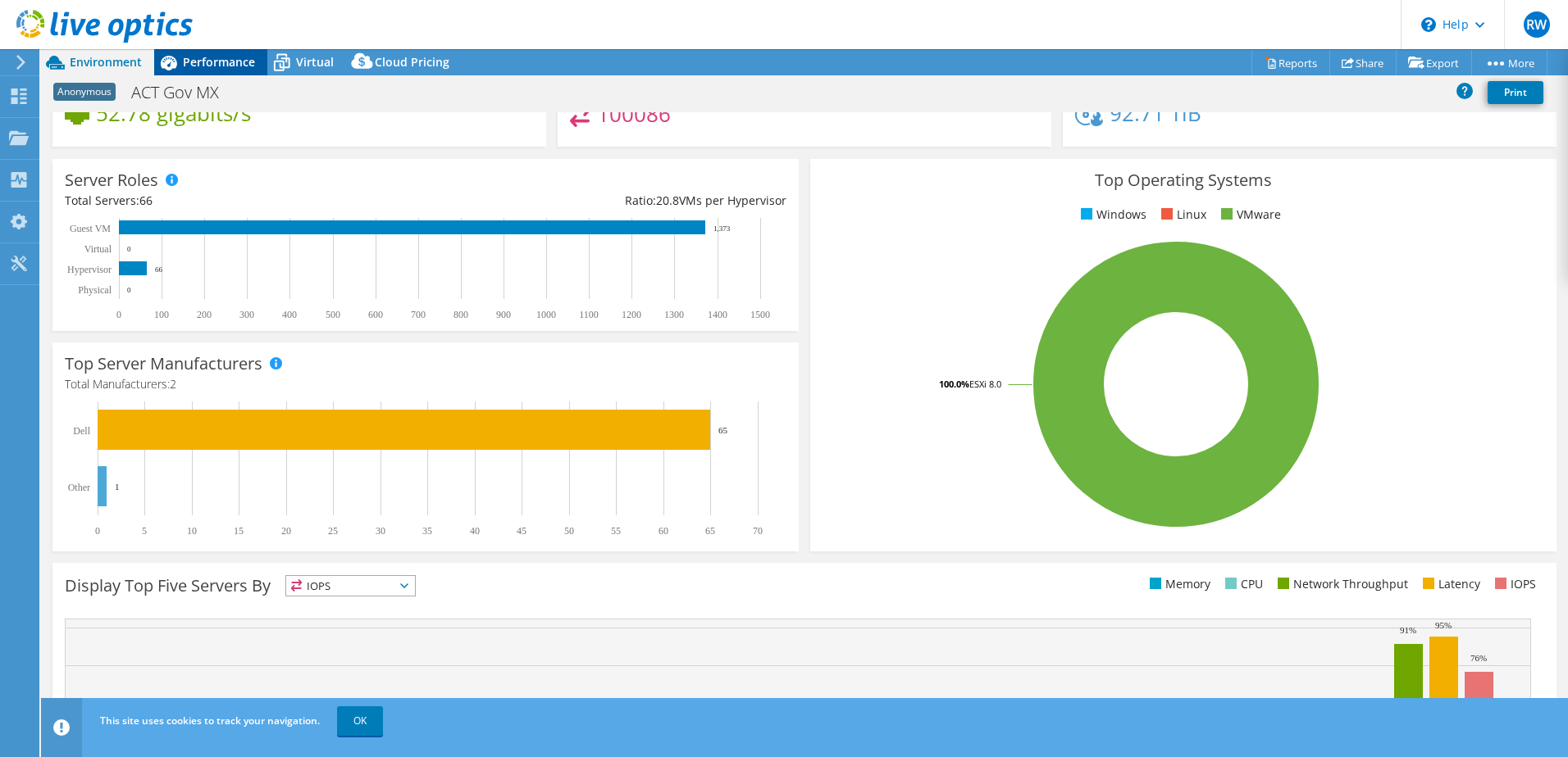
click at [205, 62] on span "Performance" at bounding box center [219, 61] width 72 height 15
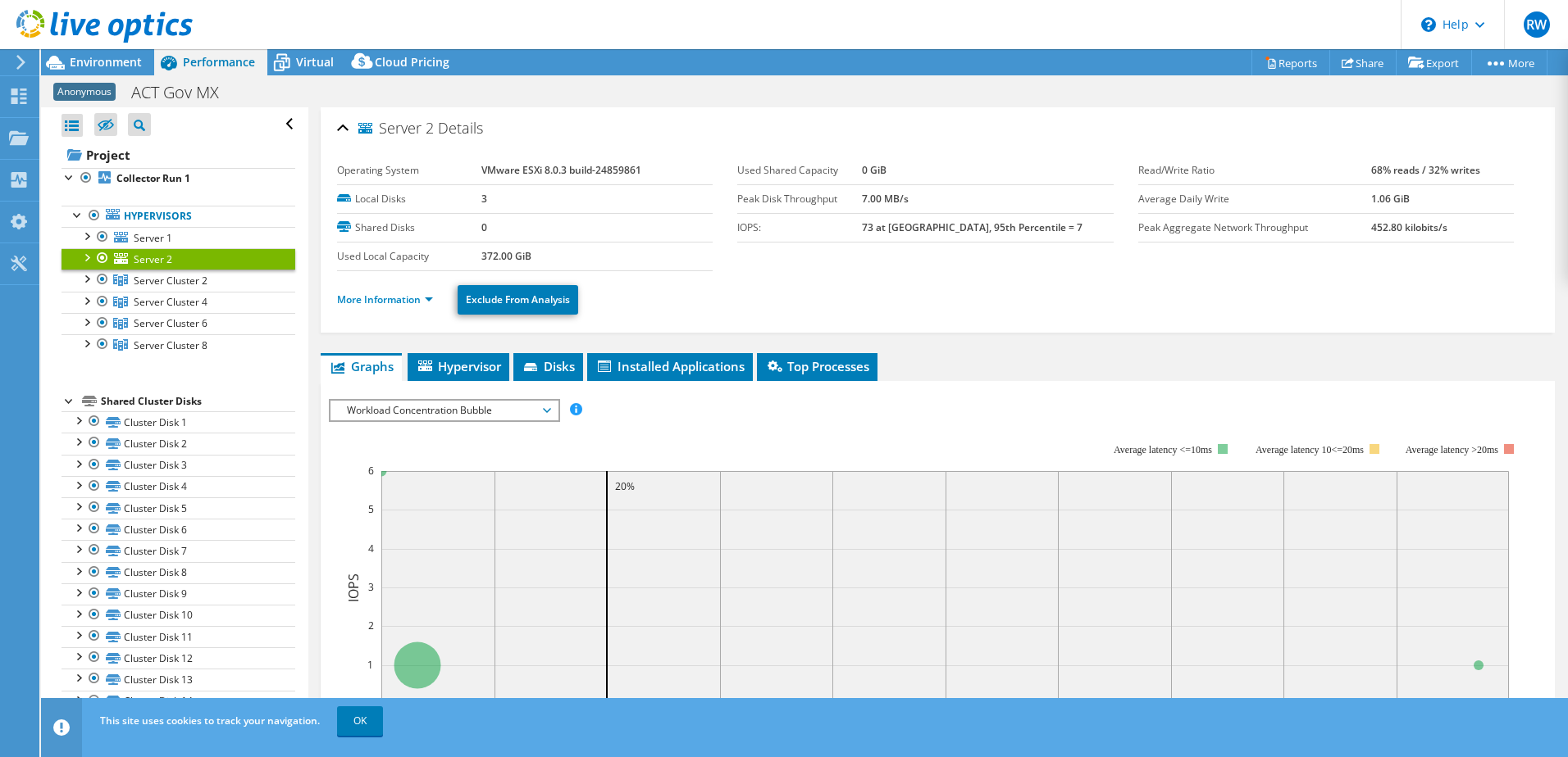
scroll to position [0, 0]
click at [155, 238] on span "Server 1" at bounding box center [152, 238] width 39 height 14
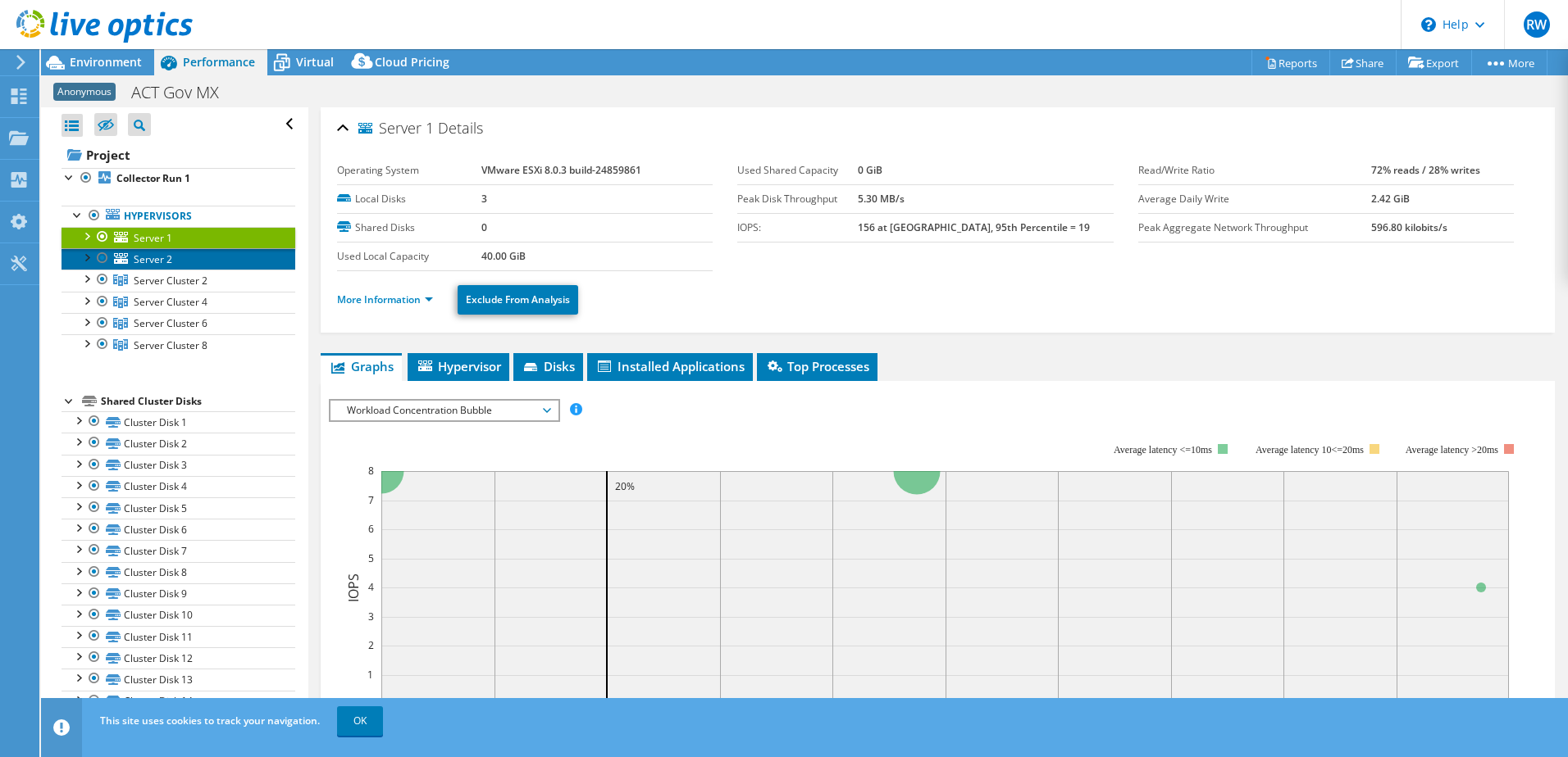
click at [155, 254] on span "Server 2" at bounding box center [152, 258] width 39 height 14
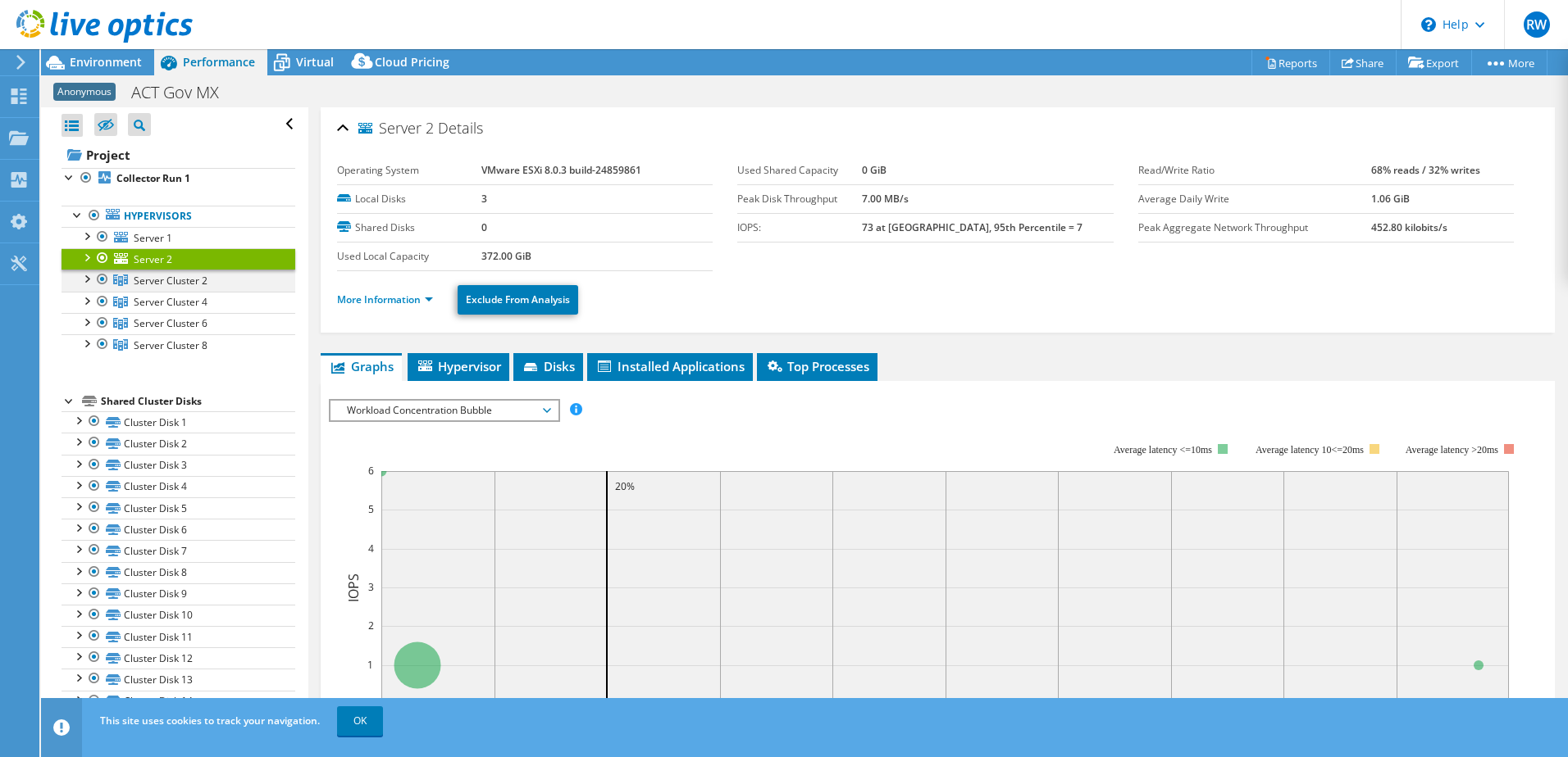
click at [86, 277] on div at bounding box center [86, 278] width 16 height 16
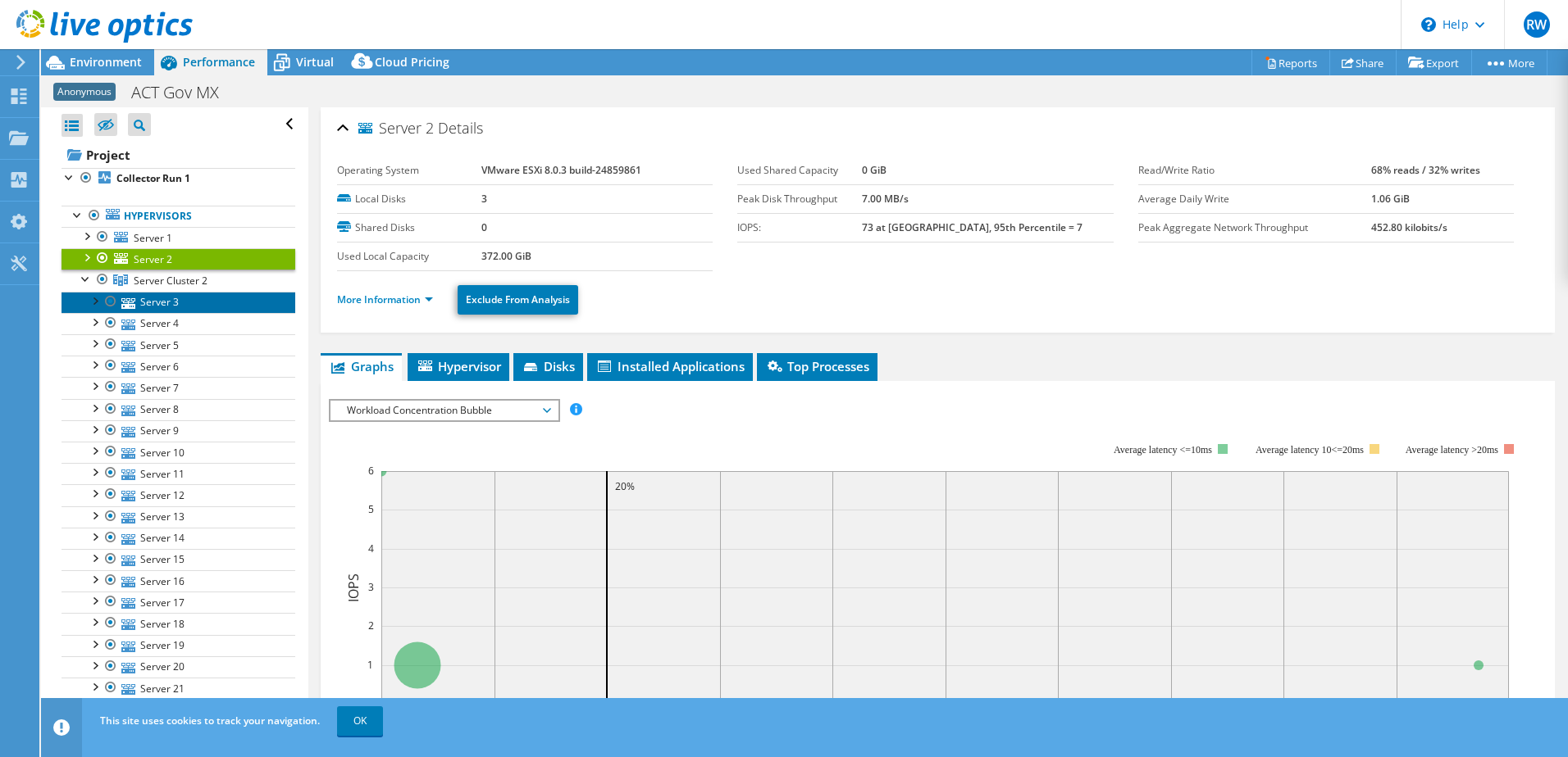
click at [151, 302] on link "Server 3" at bounding box center [178, 302] width 234 height 22
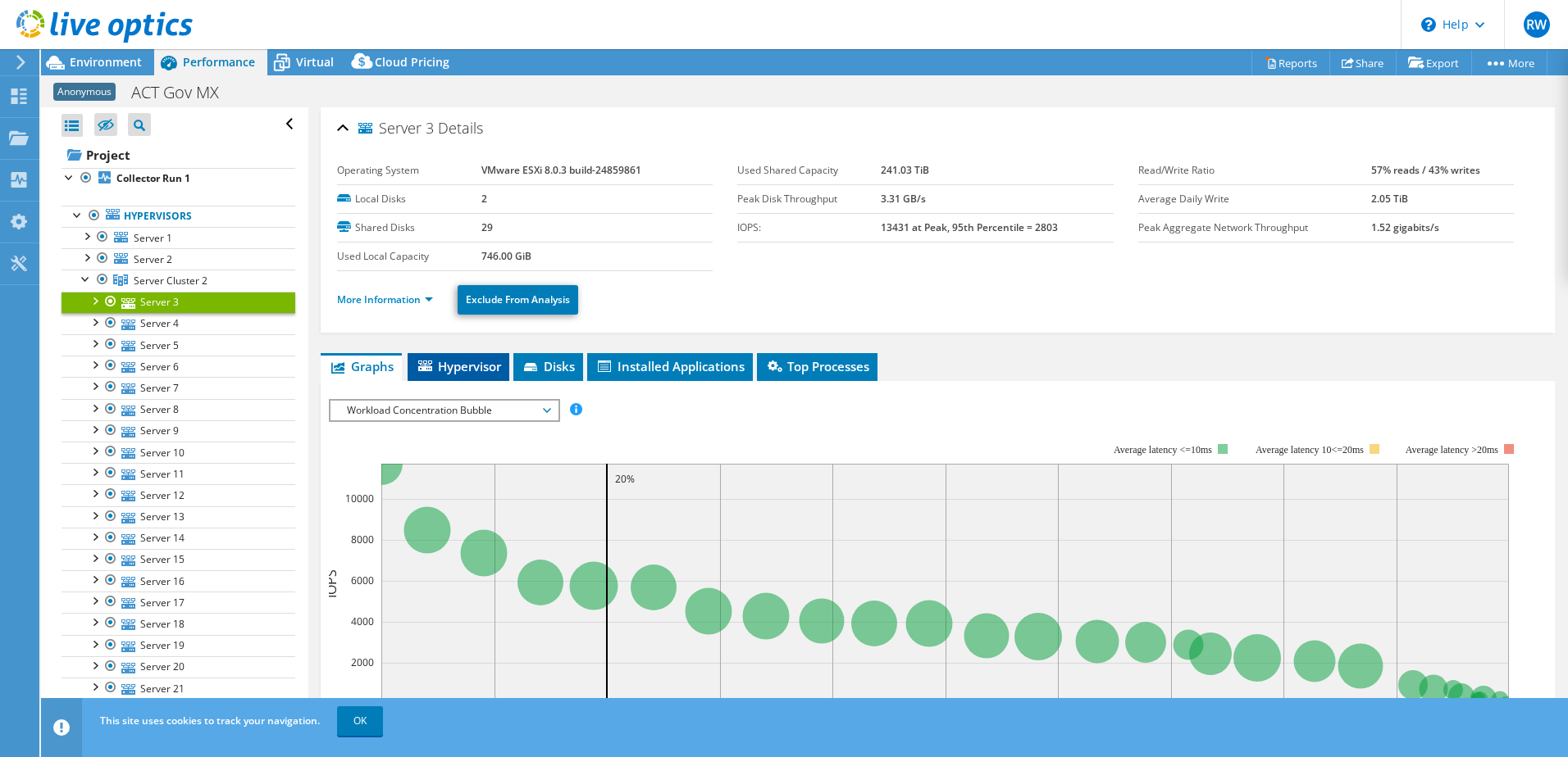
click at [444, 369] on span "Hypervisor" at bounding box center [458, 366] width 86 height 16
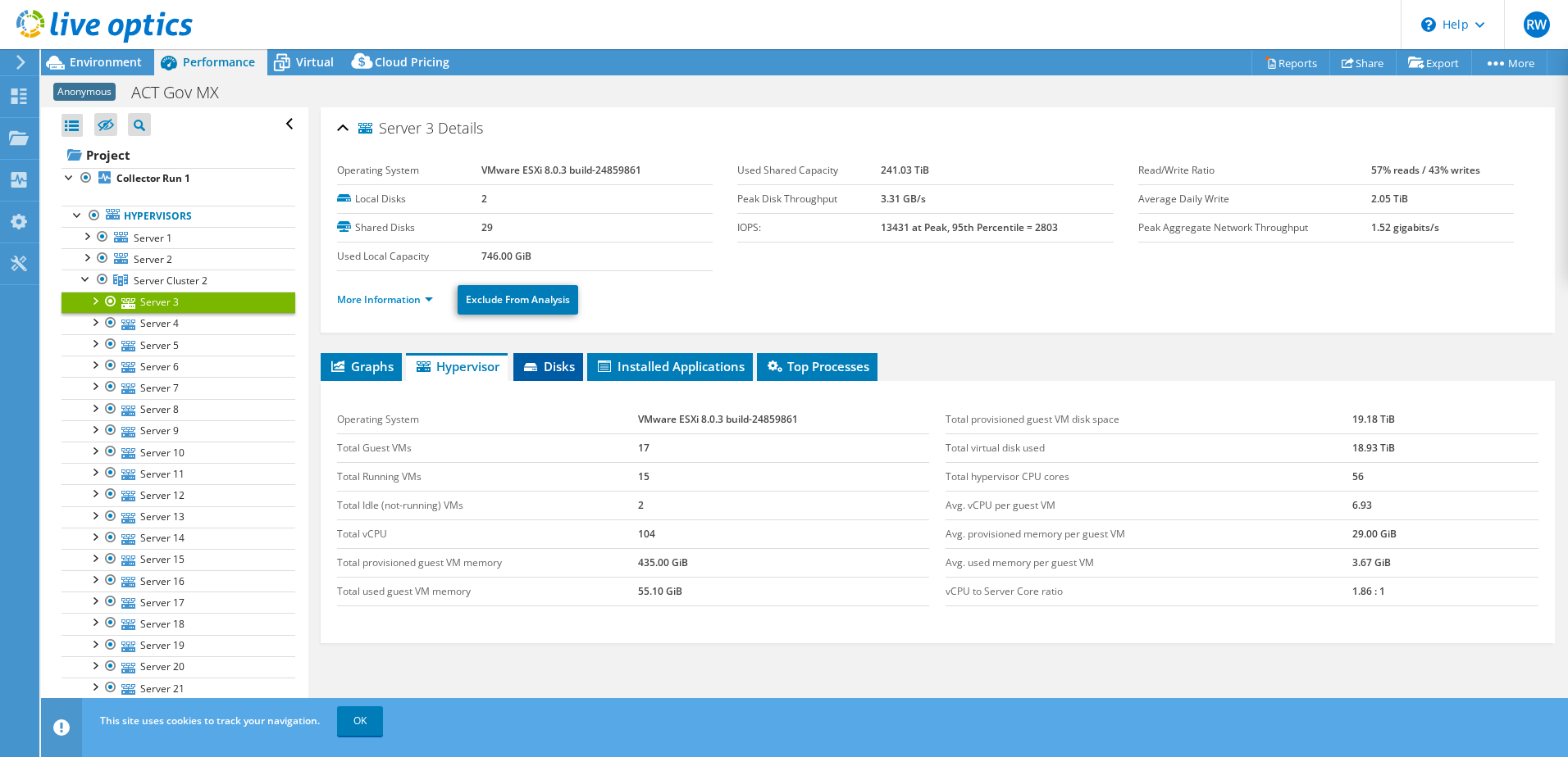
click at [555, 367] on span "Disks" at bounding box center [548, 366] width 53 height 16
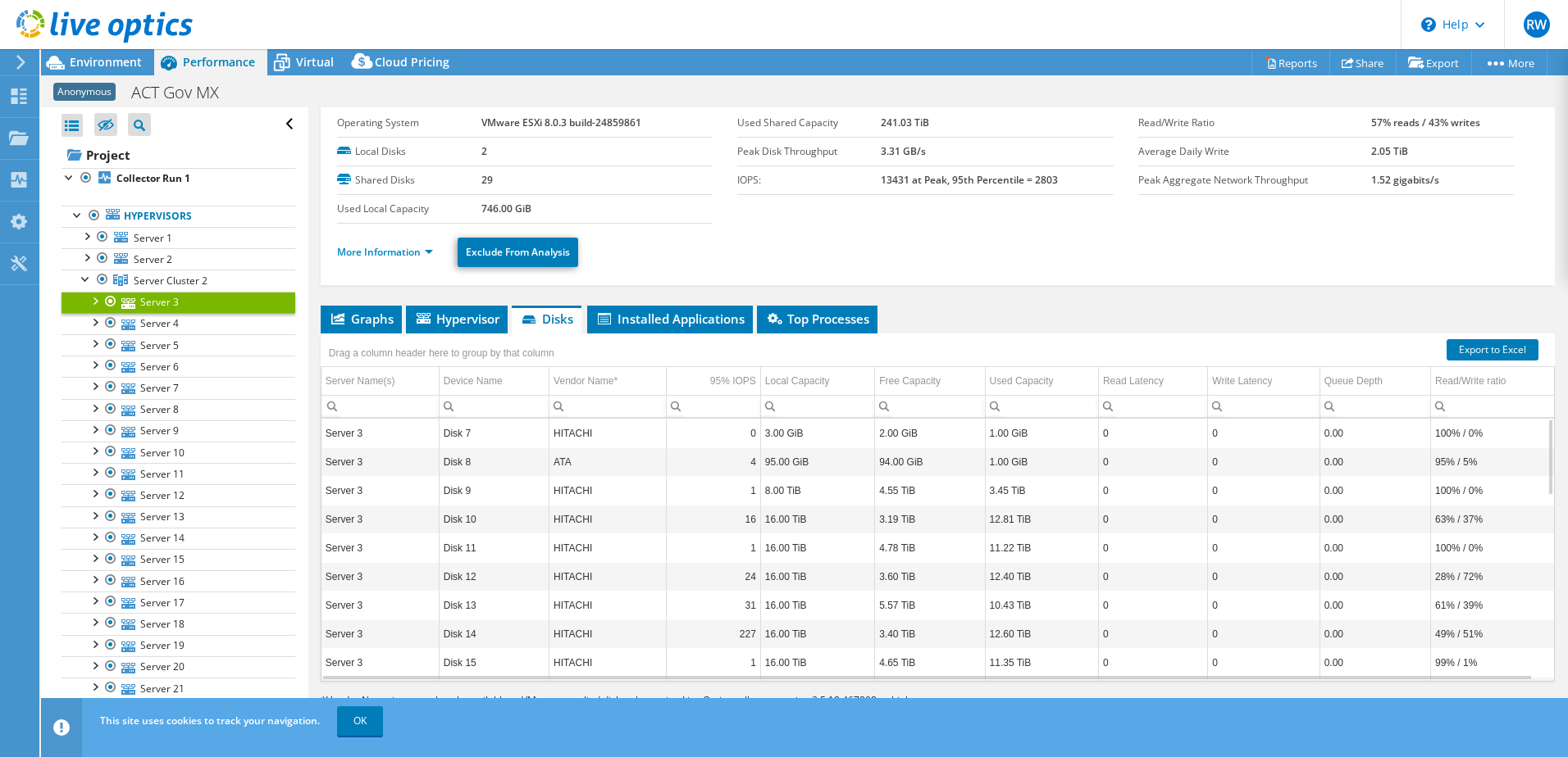
scroll to position [67, 0]
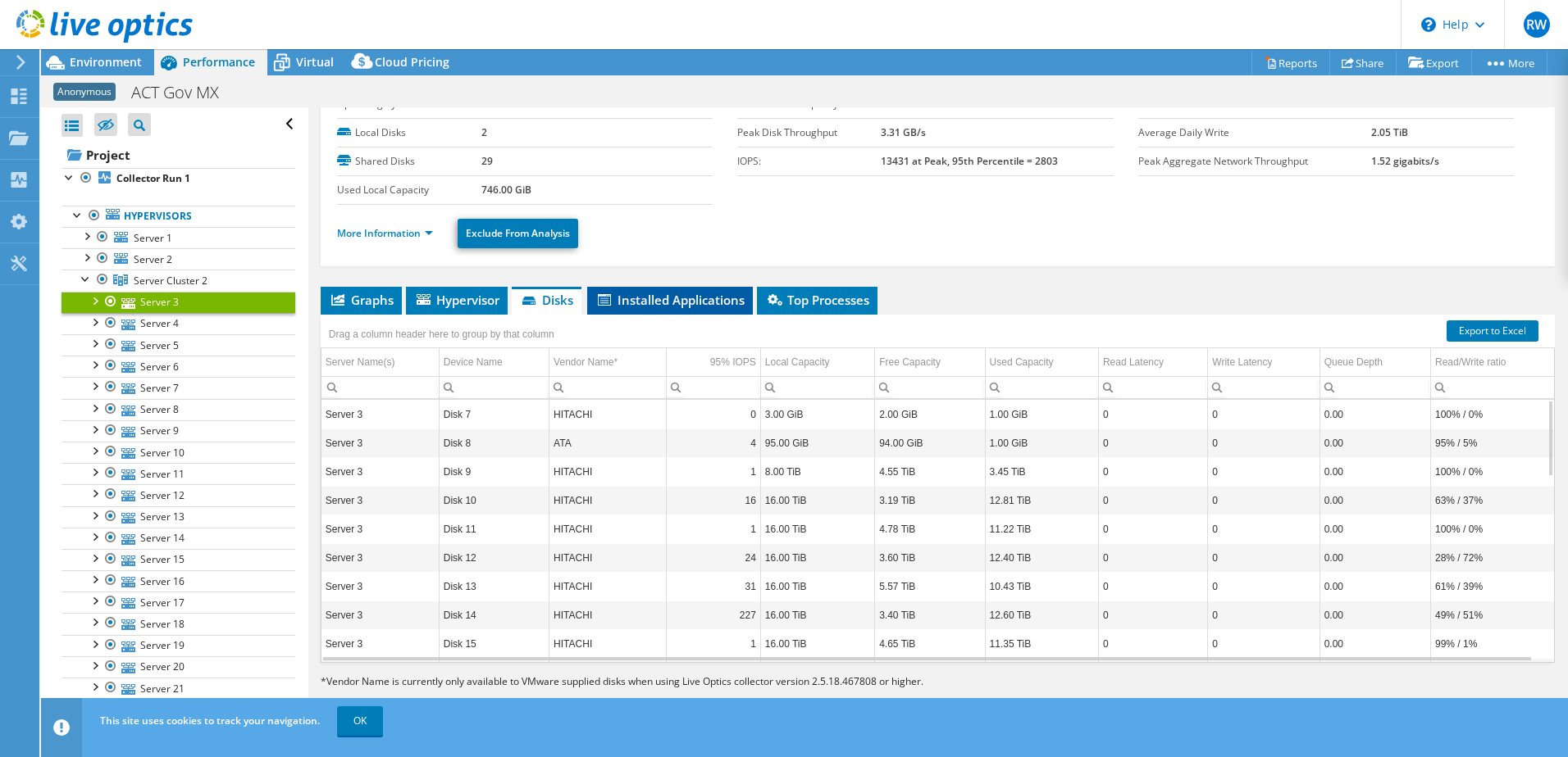
click at [641, 305] on span "Installed Applications" at bounding box center [670, 300] width 150 height 16
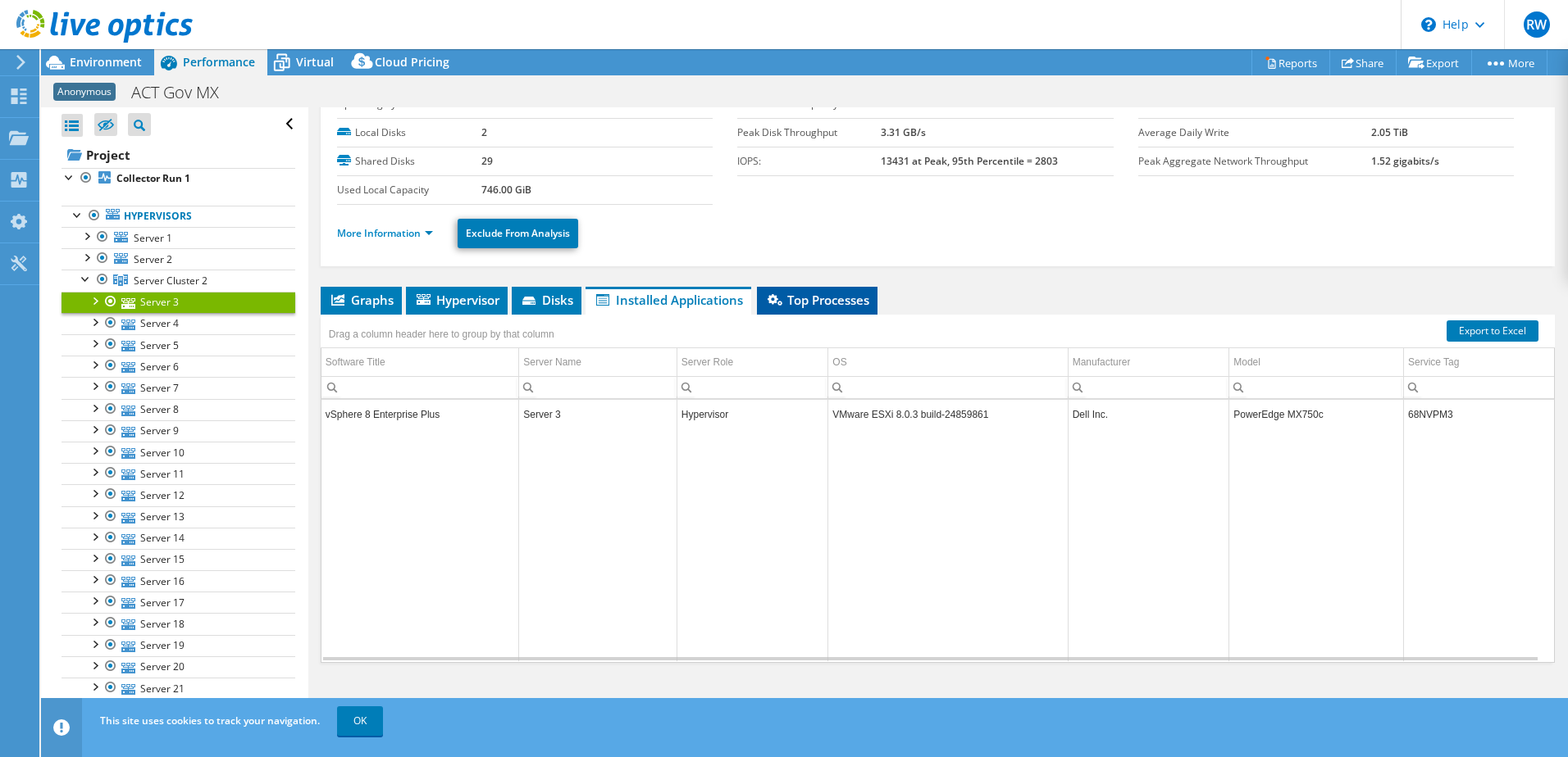
click at [819, 298] on span "Top Processes" at bounding box center [818, 300] width 104 height 16
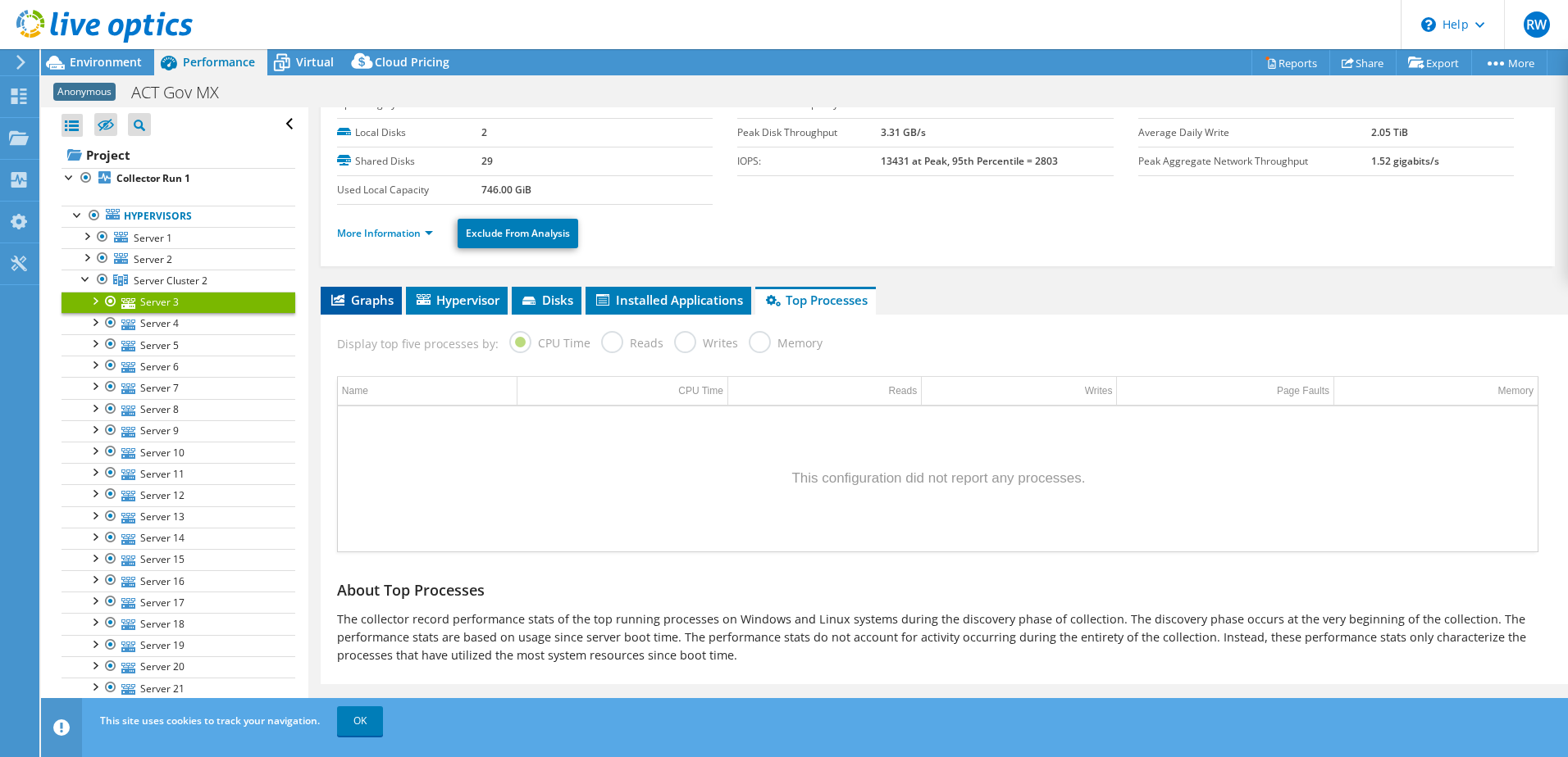
click at [353, 291] on li "Graphs" at bounding box center [361, 301] width 81 height 28
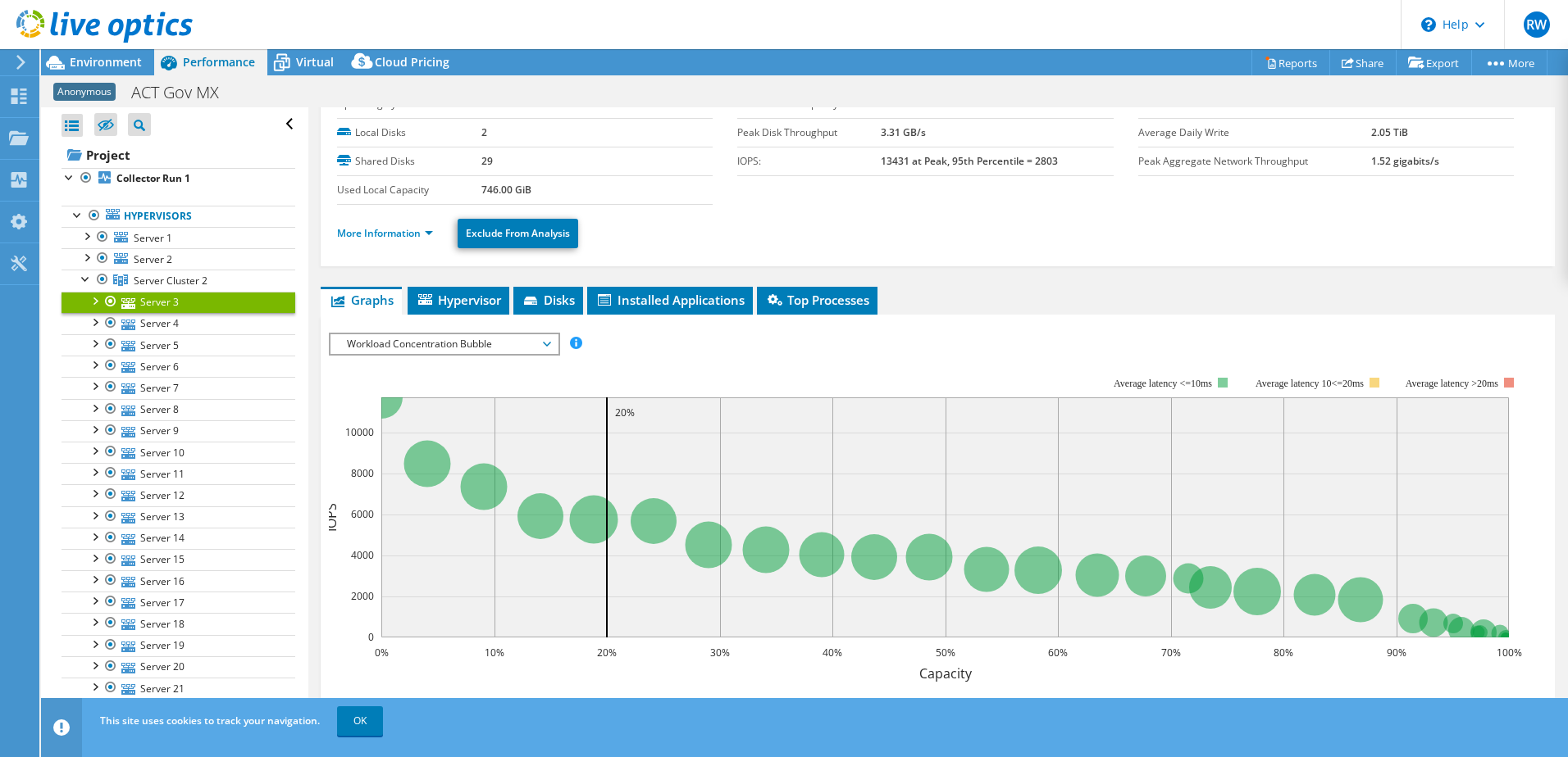
click at [1077, 349] on div "IOPS Disk Throughput IO Size Latency Queue Depth CPU Percentage Memory Page Fau…" at bounding box center [938, 344] width 1218 height 23
click at [161, 455] on link "Server 10" at bounding box center [178, 453] width 234 height 22
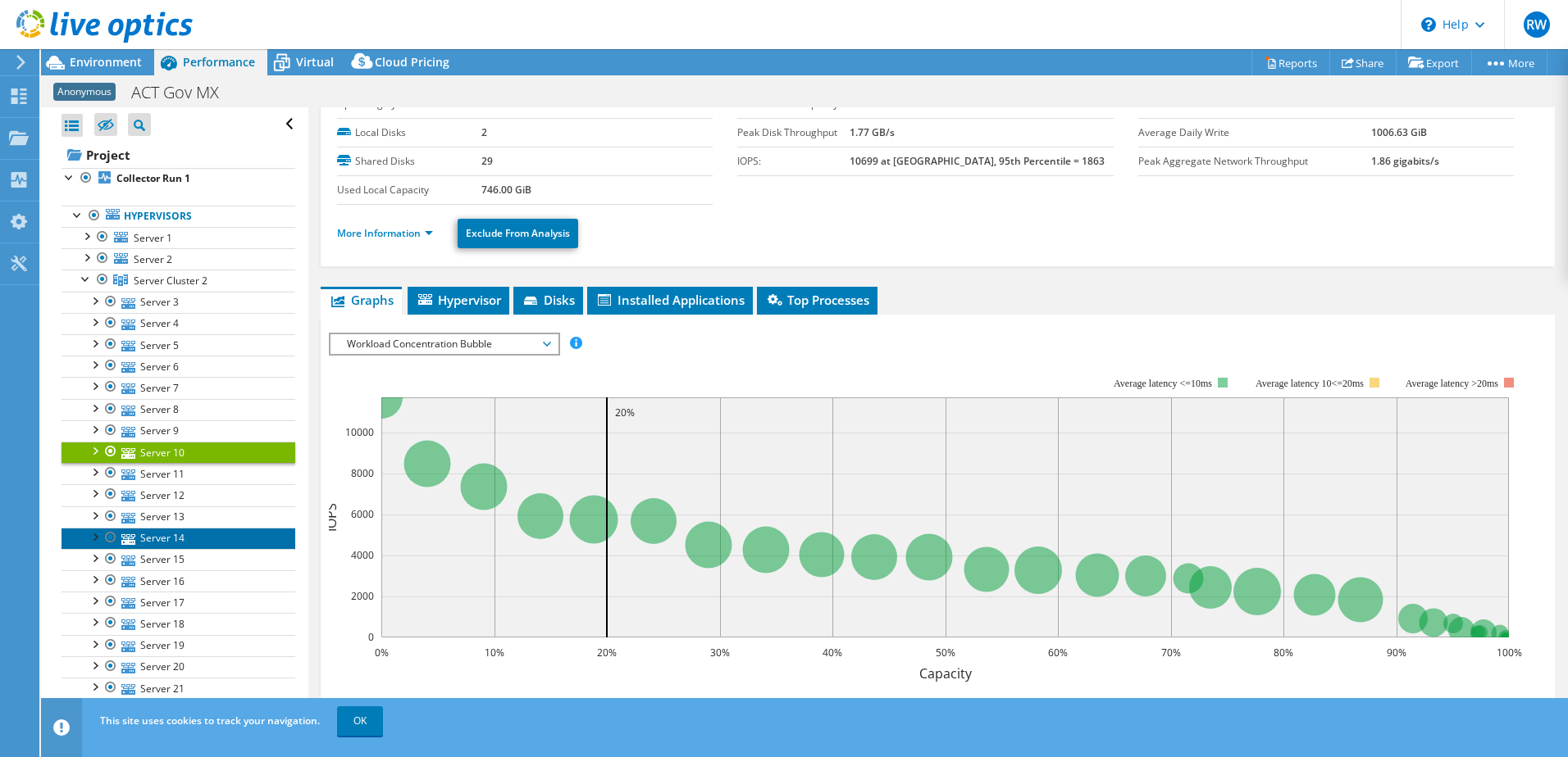
click at [167, 530] on link "Server 14" at bounding box center [178, 538] width 234 height 22
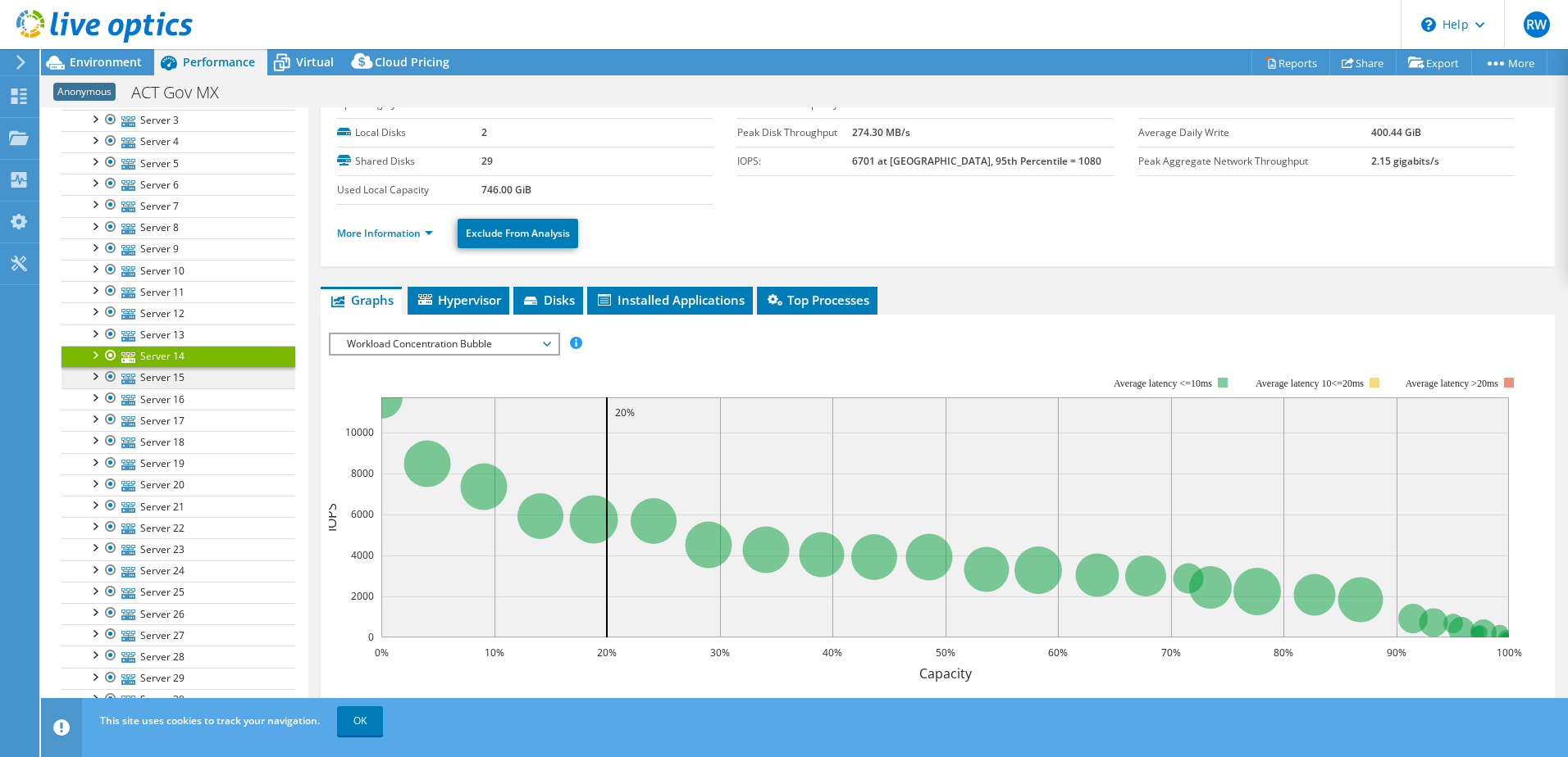
scroll to position [410, 0]
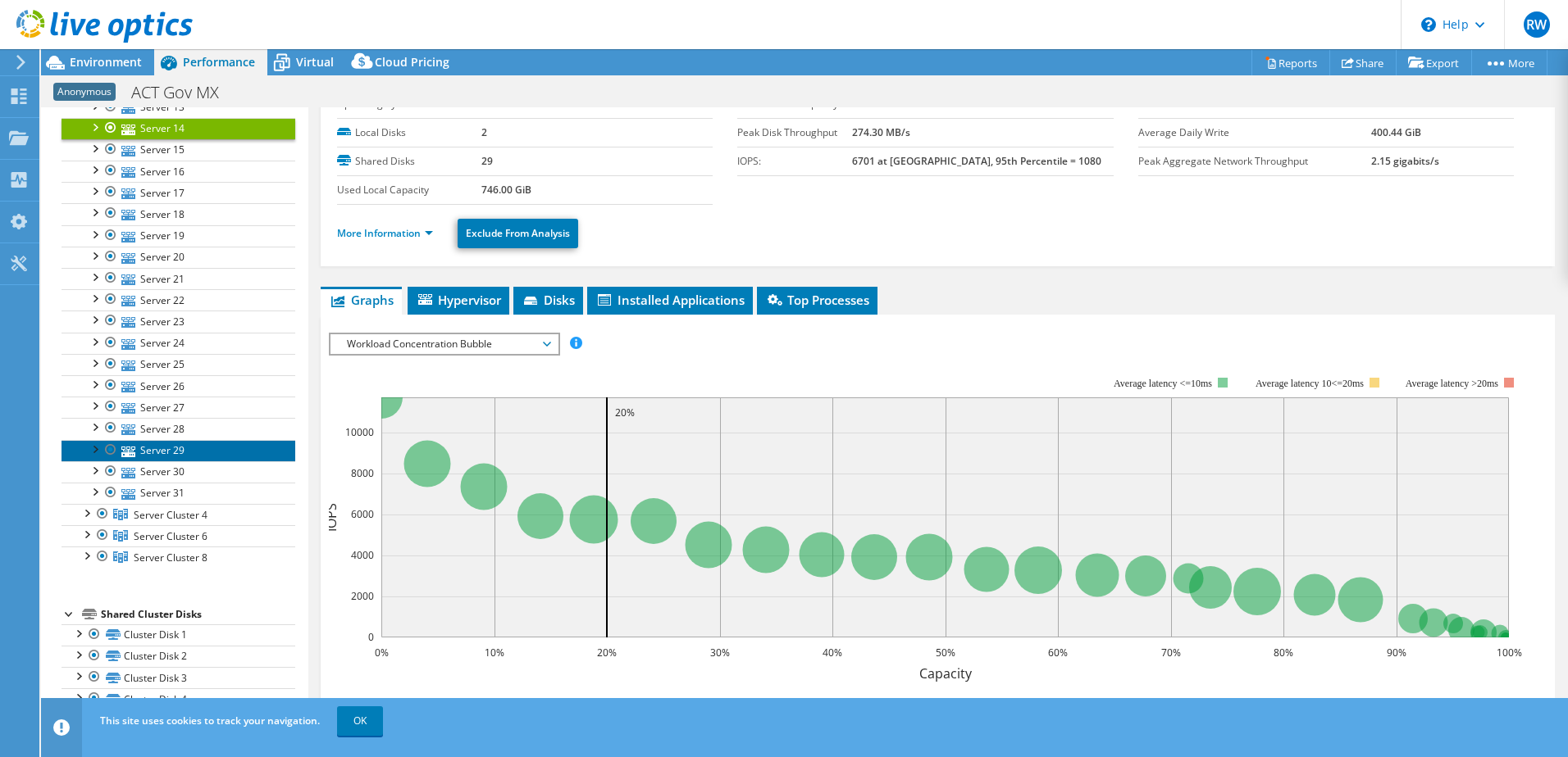
click at [178, 453] on link "Server 29" at bounding box center [178, 451] width 234 height 22
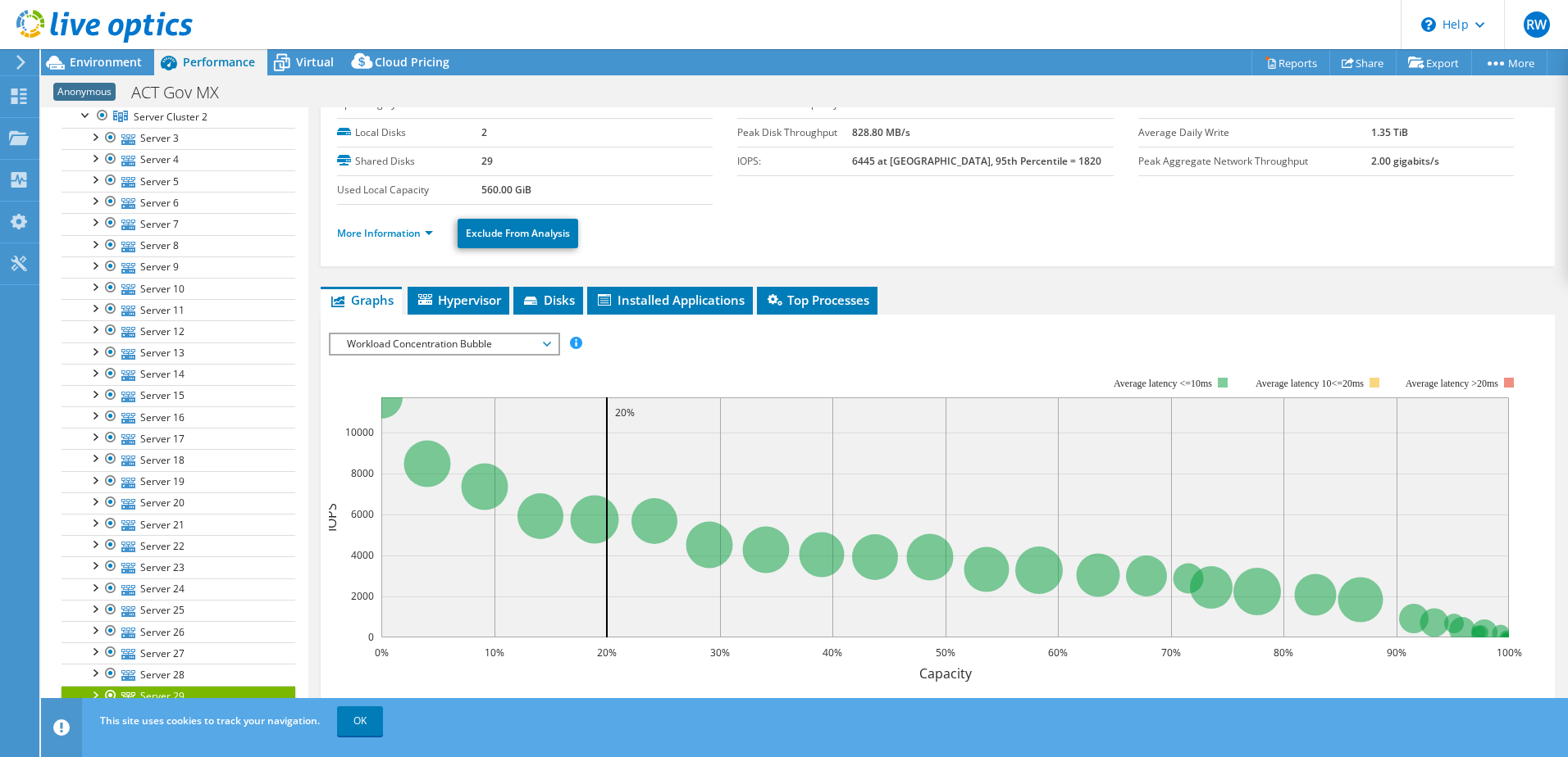
scroll to position [82, 0]
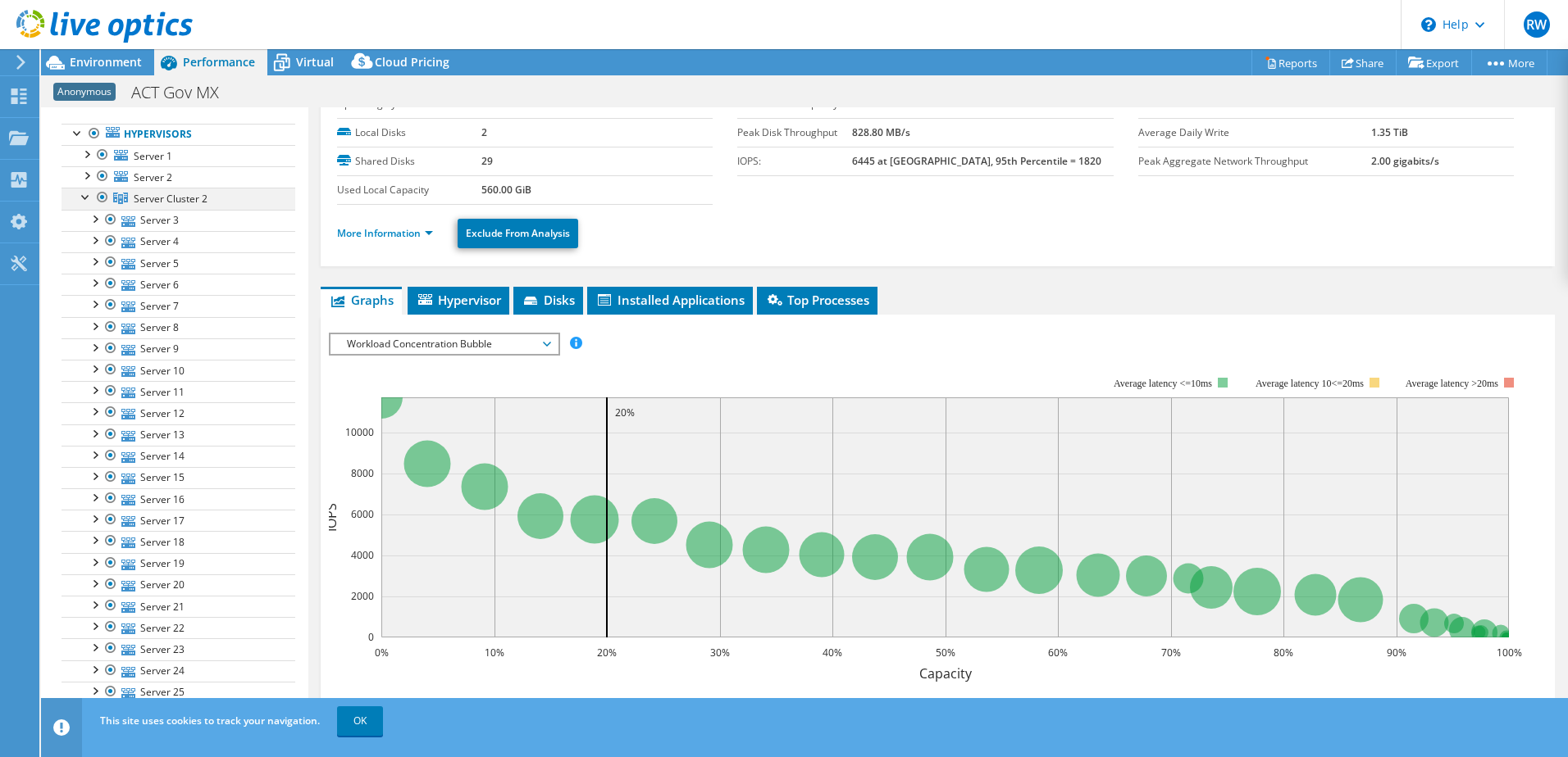
click at [85, 197] on div at bounding box center [86, 196] width 16 height 16
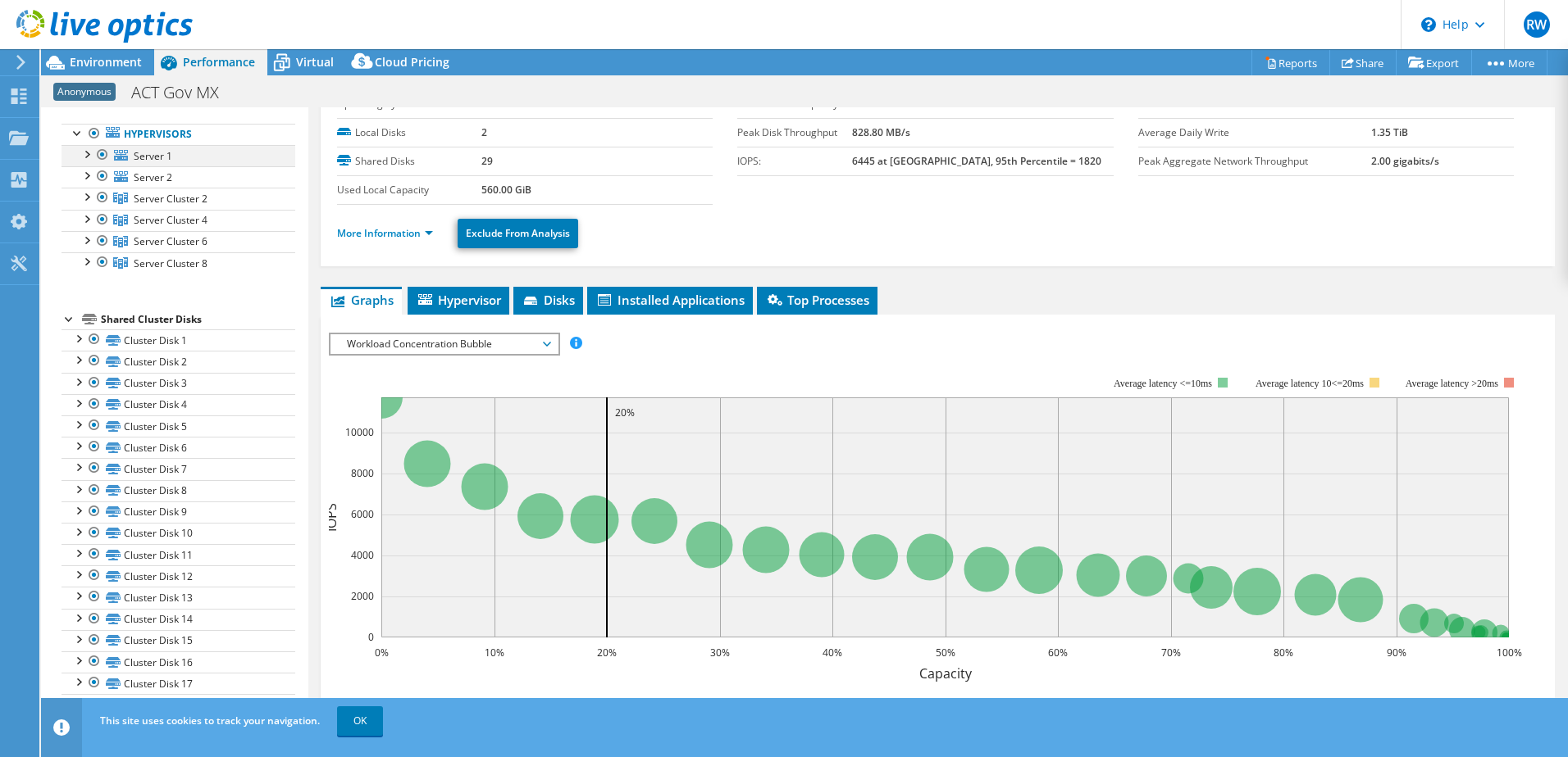
click at [87, 153] on div at bounding box center [86, 153] width 16 height 16
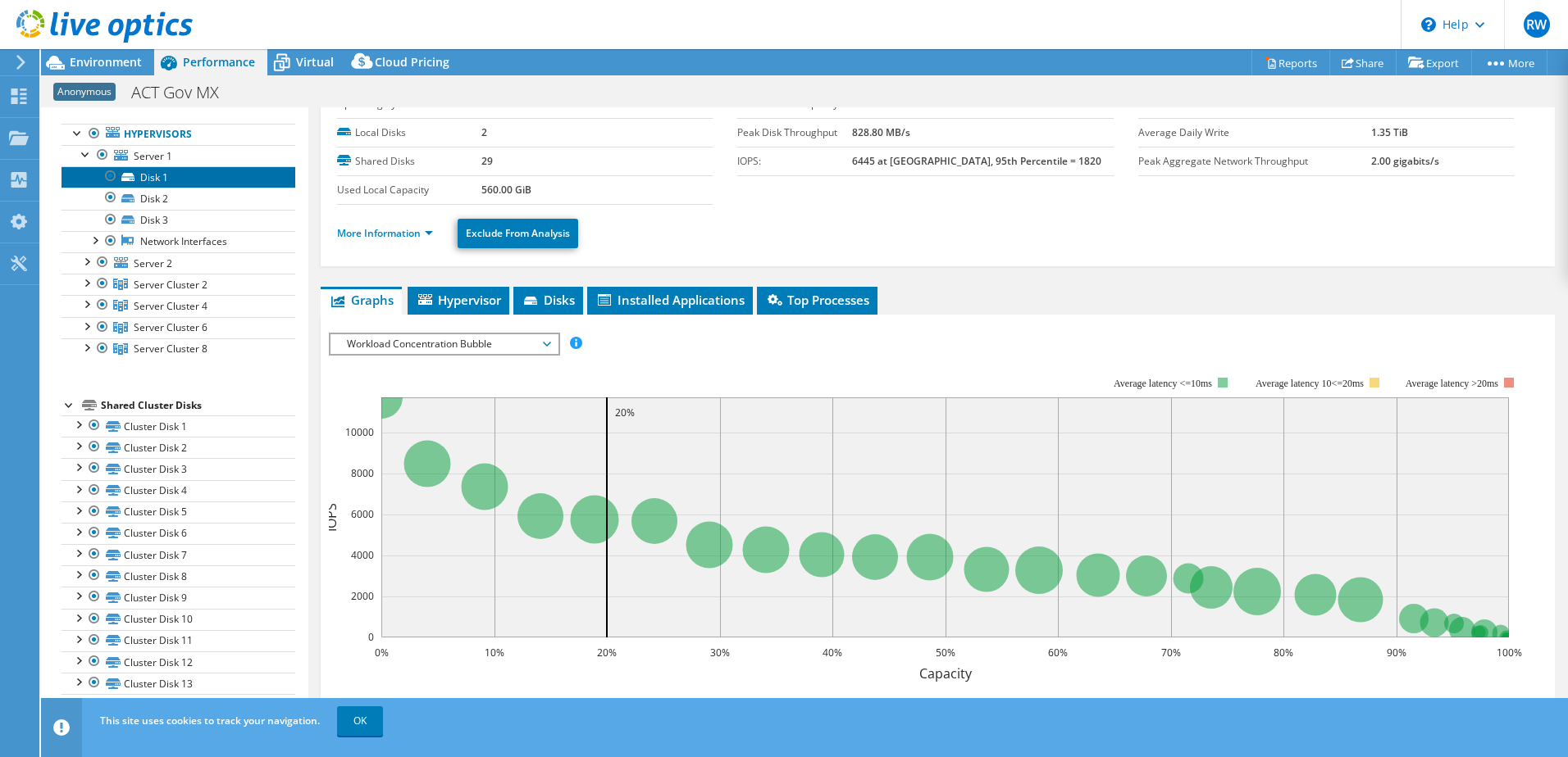
click at [149, 174] on link "Disk 1" at bounding box center [178, 177] width 234 height 22
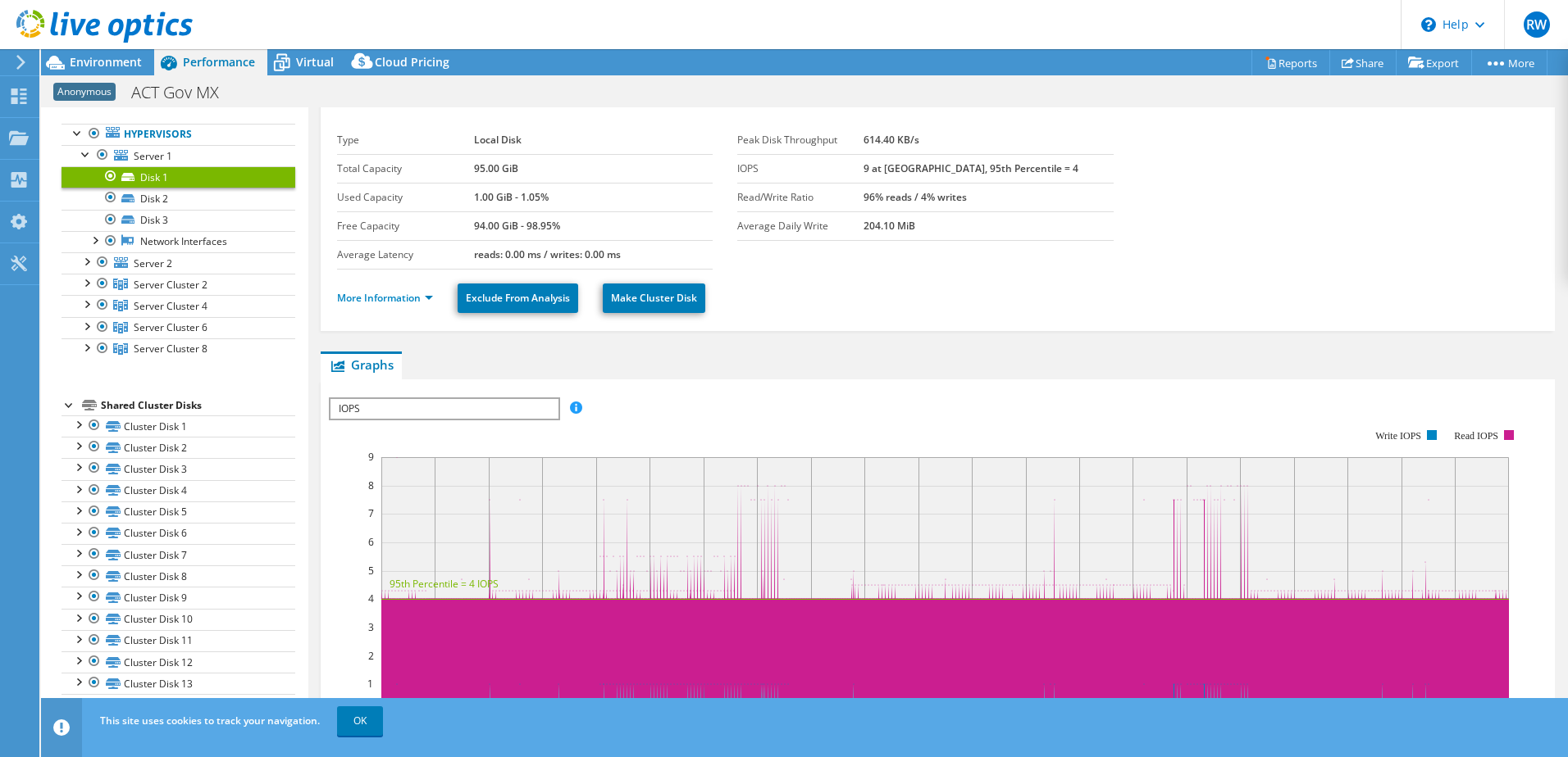
scroll to position [0, 0]
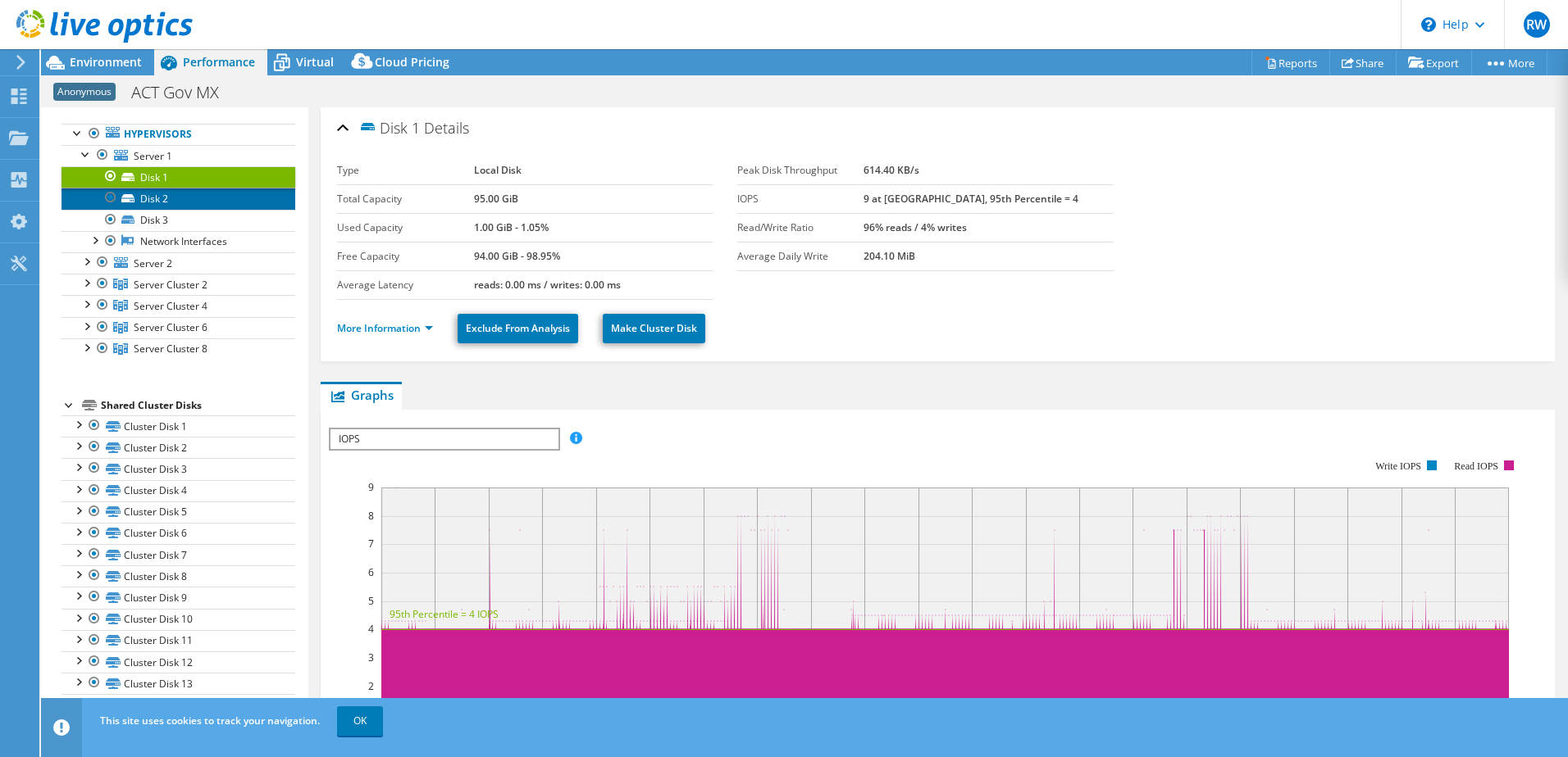
click at [156, 196] on link "Disk 2" at bounding box center [178, 199] width 234 height 22
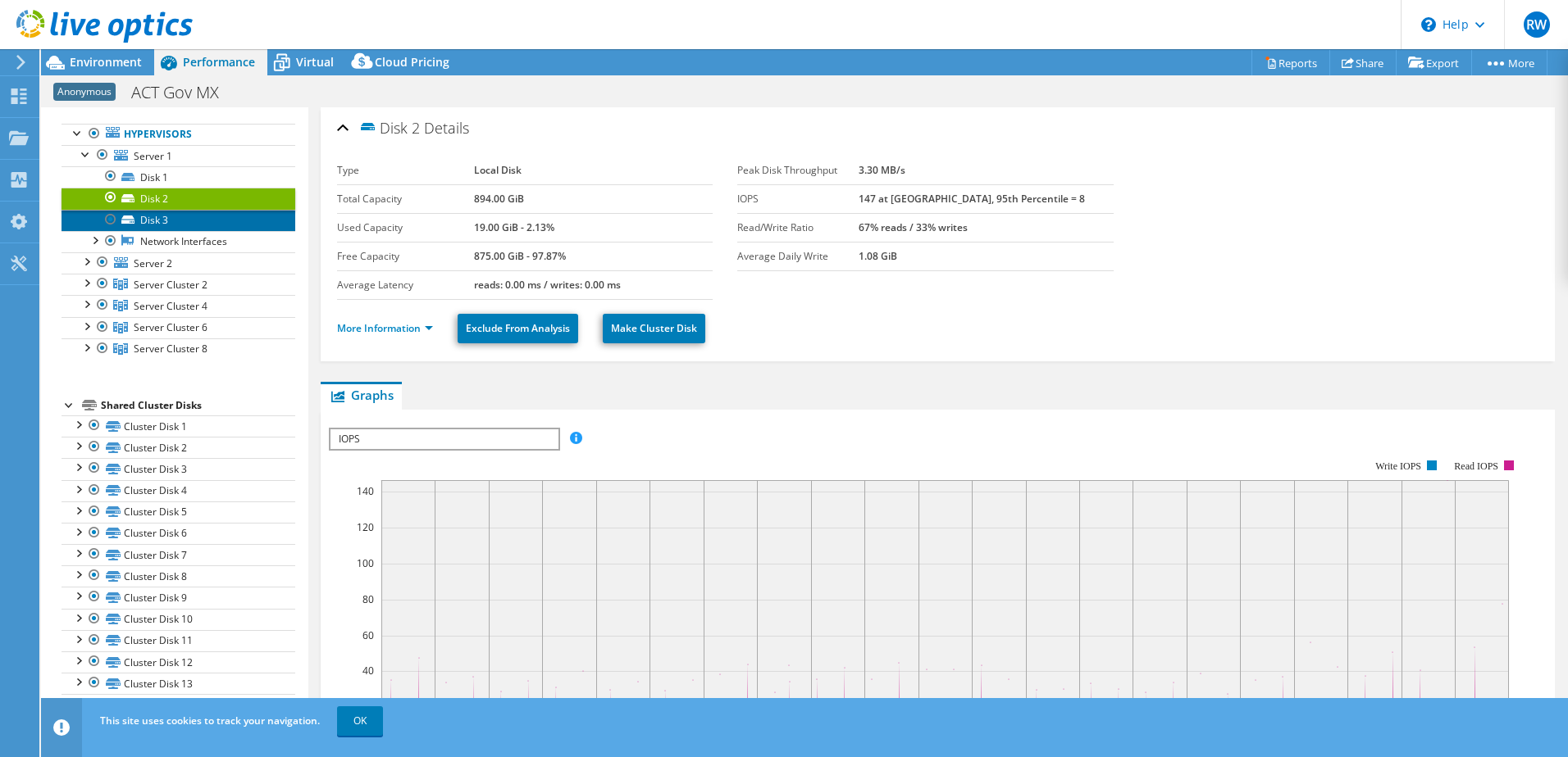
click at [161, 223] on link "Disk 3" at bounding box center [178, 221] width 234 height 22
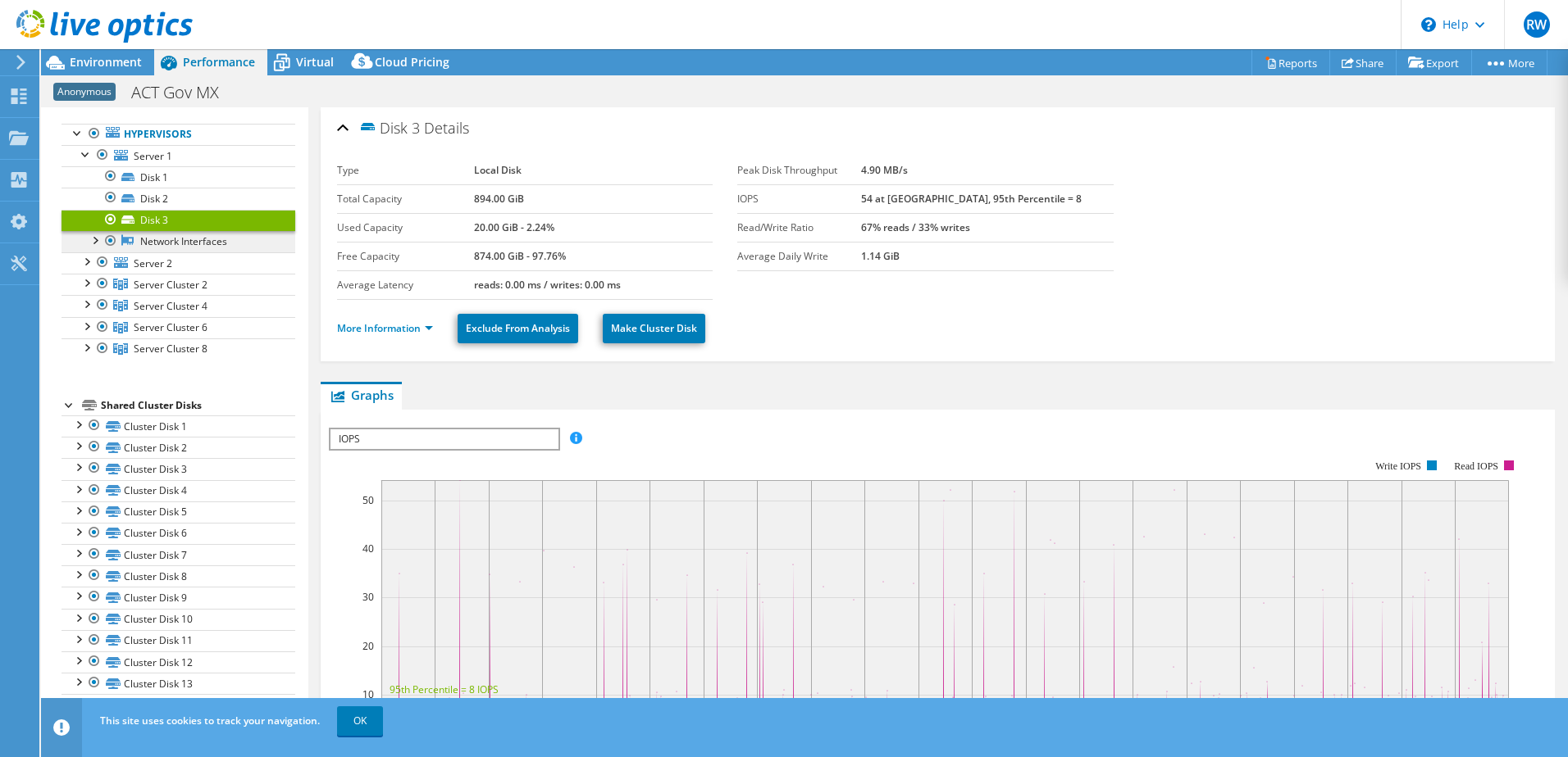
click at [153, 240] on link "Network Interfaces" at bounding box center [178, 242] width 234 height 22
click at [95, 239] on div at bounding box center [95, 239] width 16 height 16
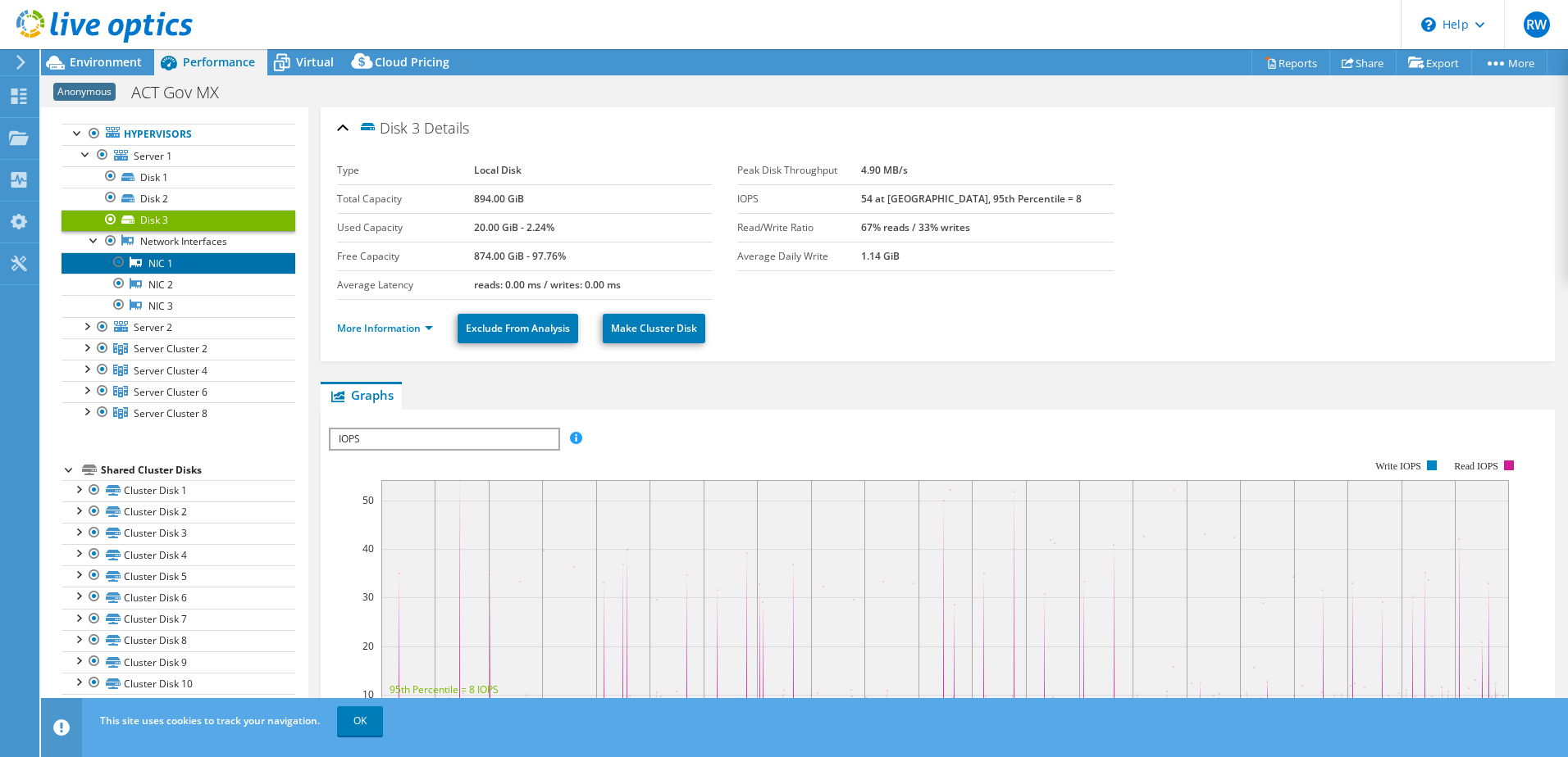
click at [154, 263] on link "NIC 1" at bounding box center [178, 263] width 234 height 22
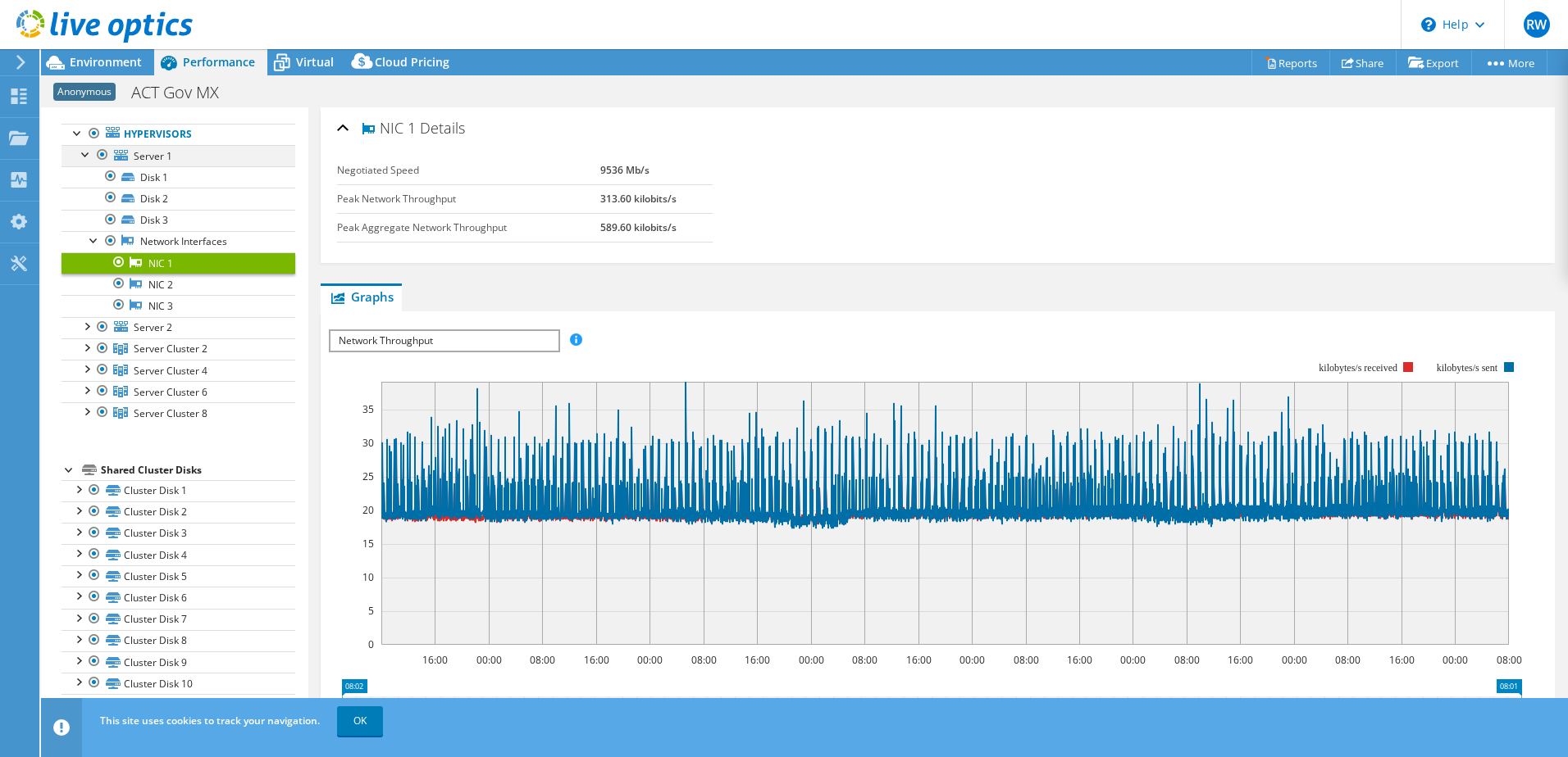
click at [86, 153] on div at bounding box center [86, 153] width 16 height 16
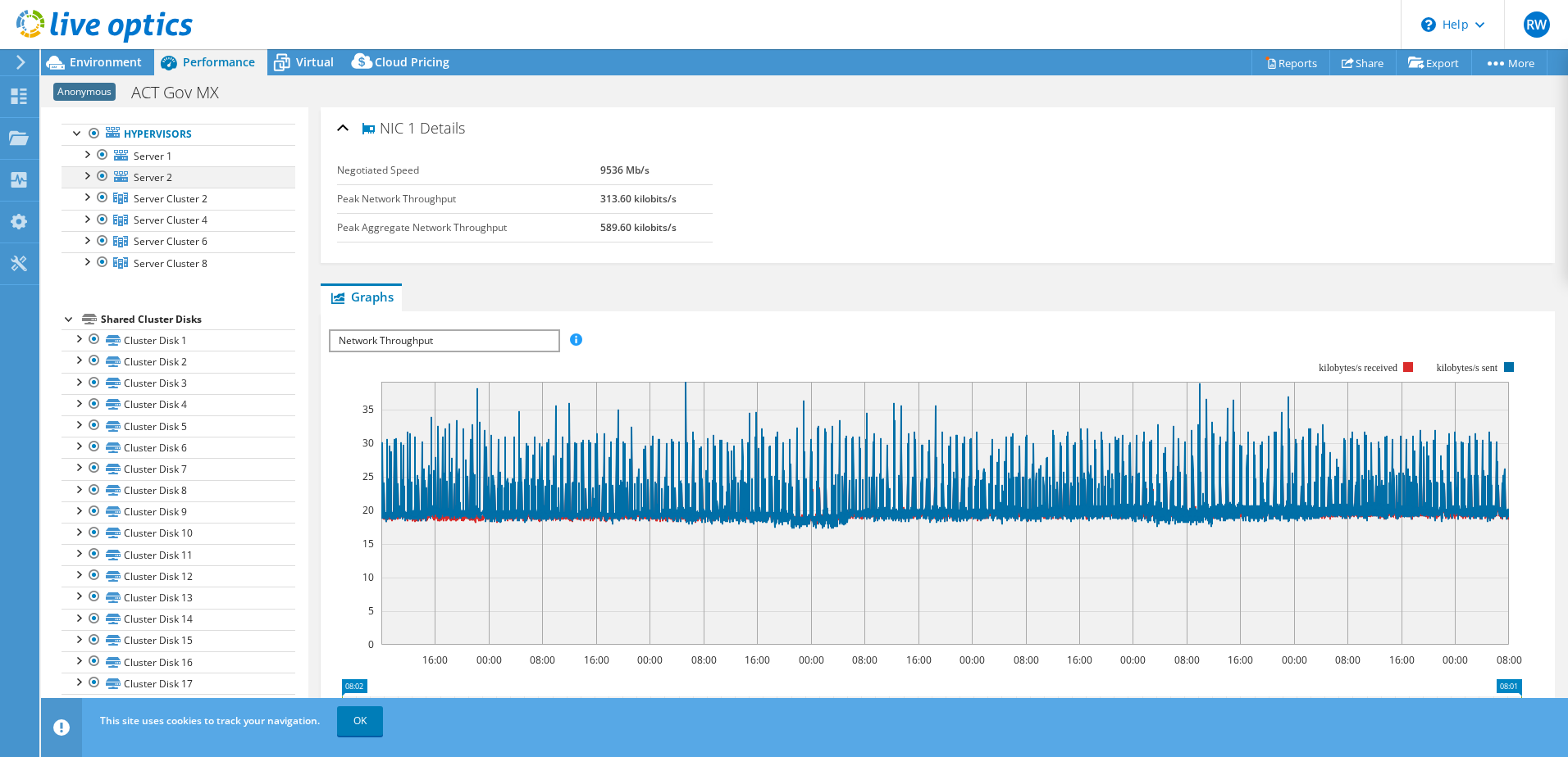
click at [86, 171] on div at bounding box center [86, 175] width 16 height 16
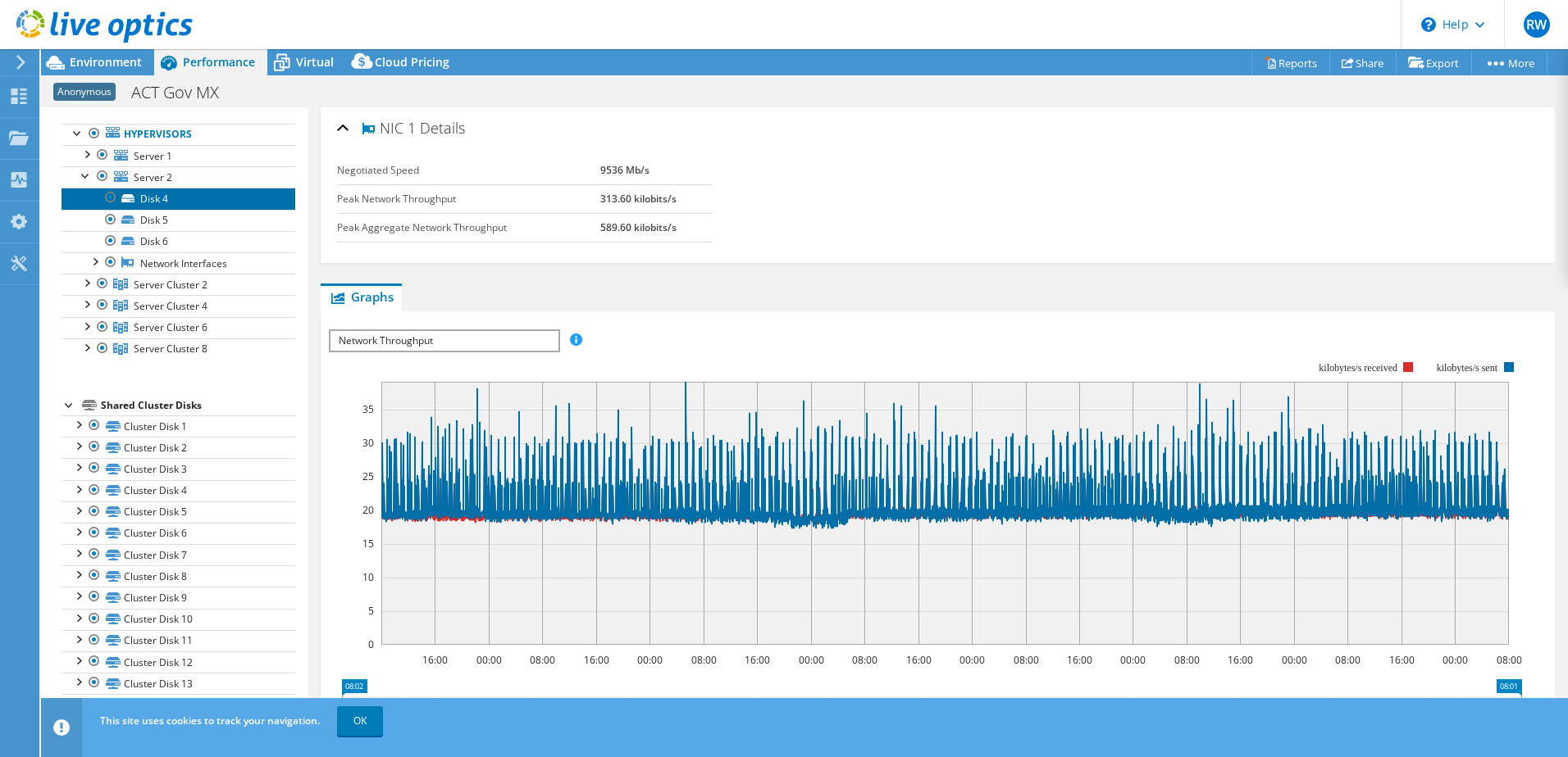
click at [162, 204] on link "Disk 4" at bounding box center [178, 199] width 234 height 22
